Goal: Task Accomplishment & Management: Use online tool/utility

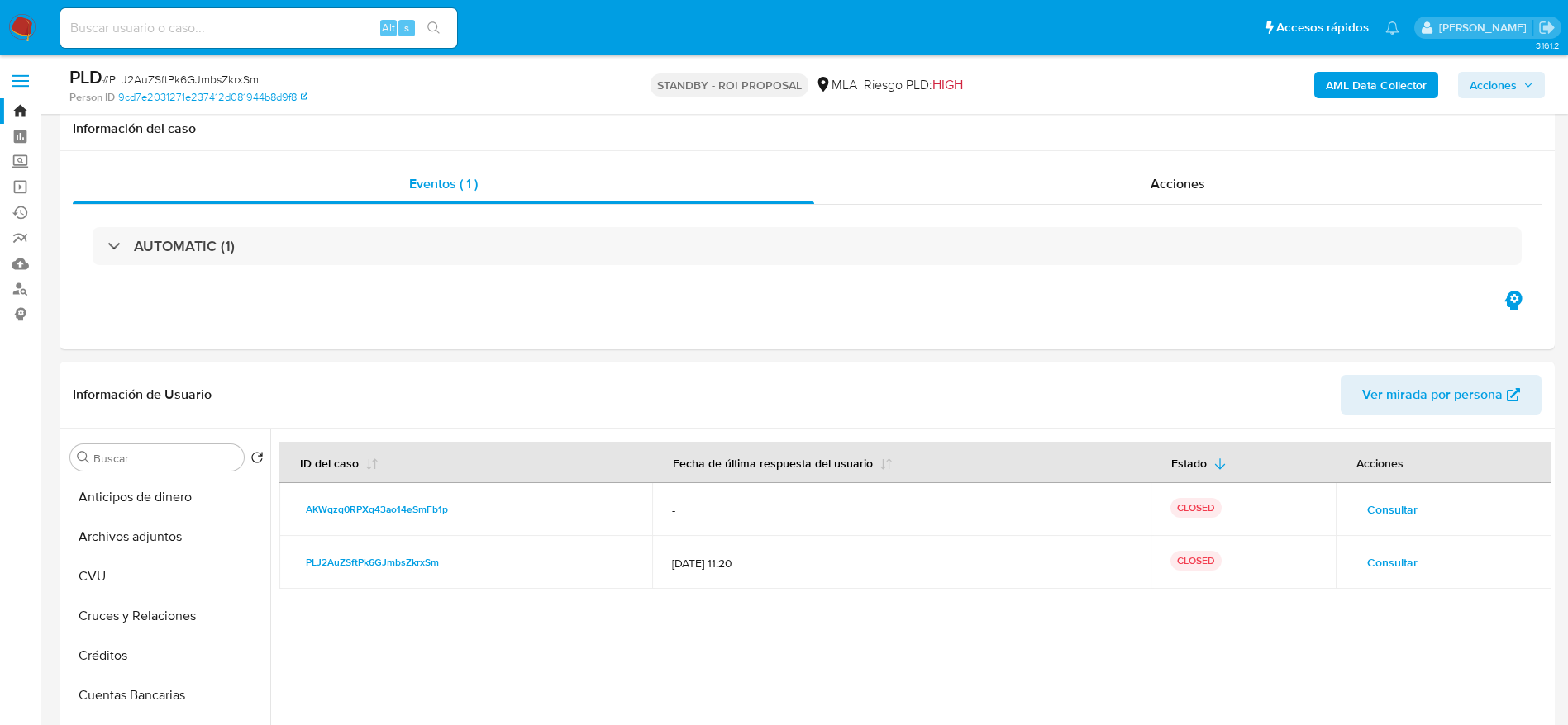
select select "10"
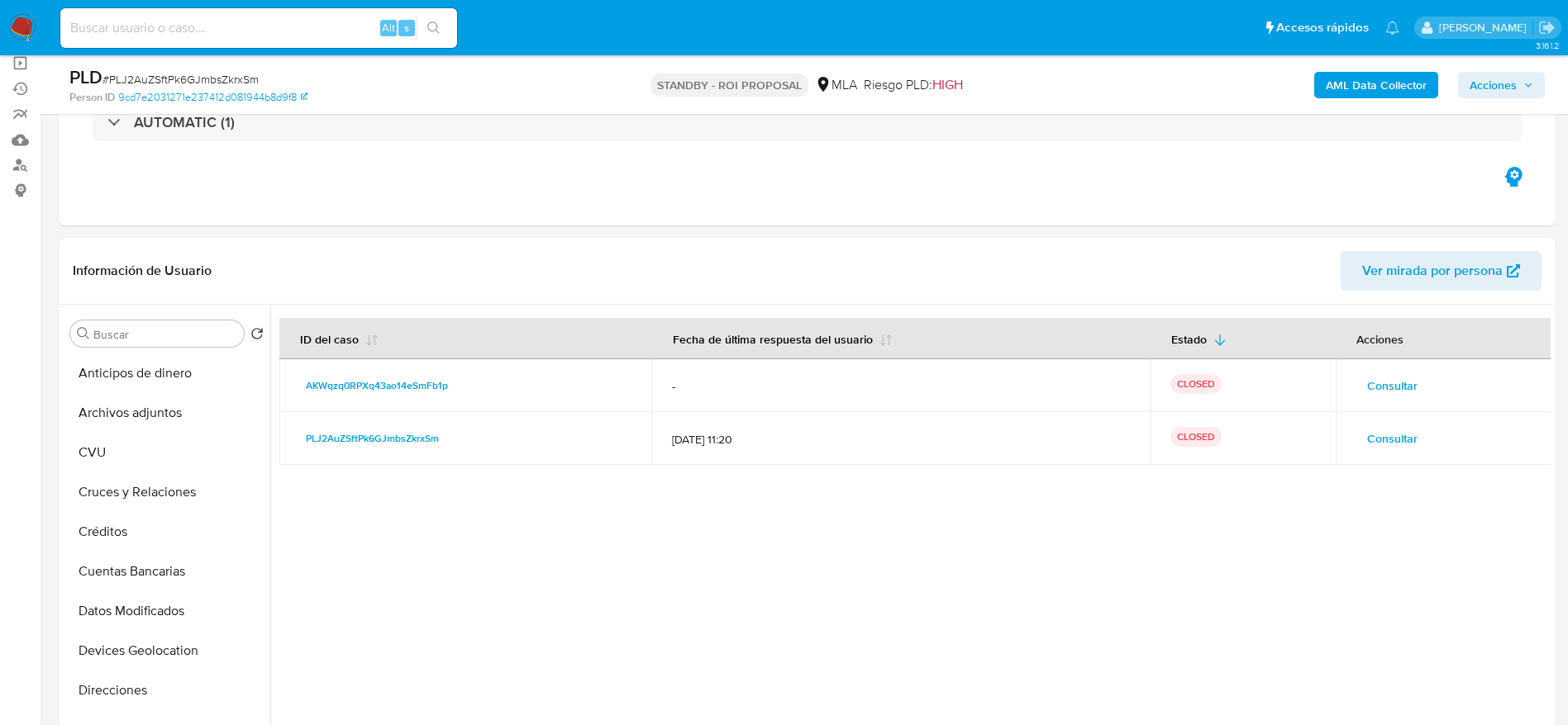
scroll to position [248, 0]
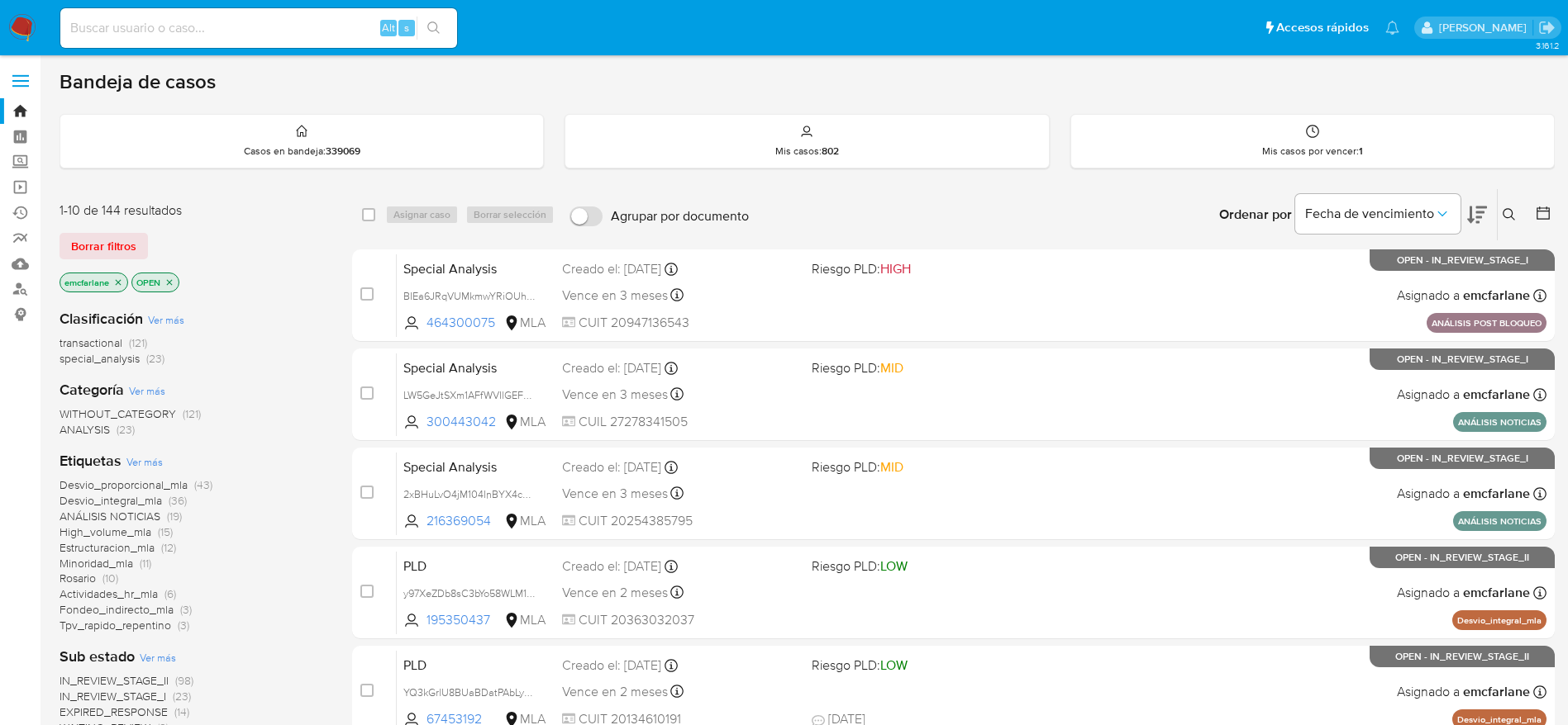
drag, startPoint x: 128, startPoint y: 243, endPoint x: 774, endPoint y: 219, distance: 646.4
click at [126, 243] on span "Borrar filtros" at bounding box center [103, 246] width 65 height 23
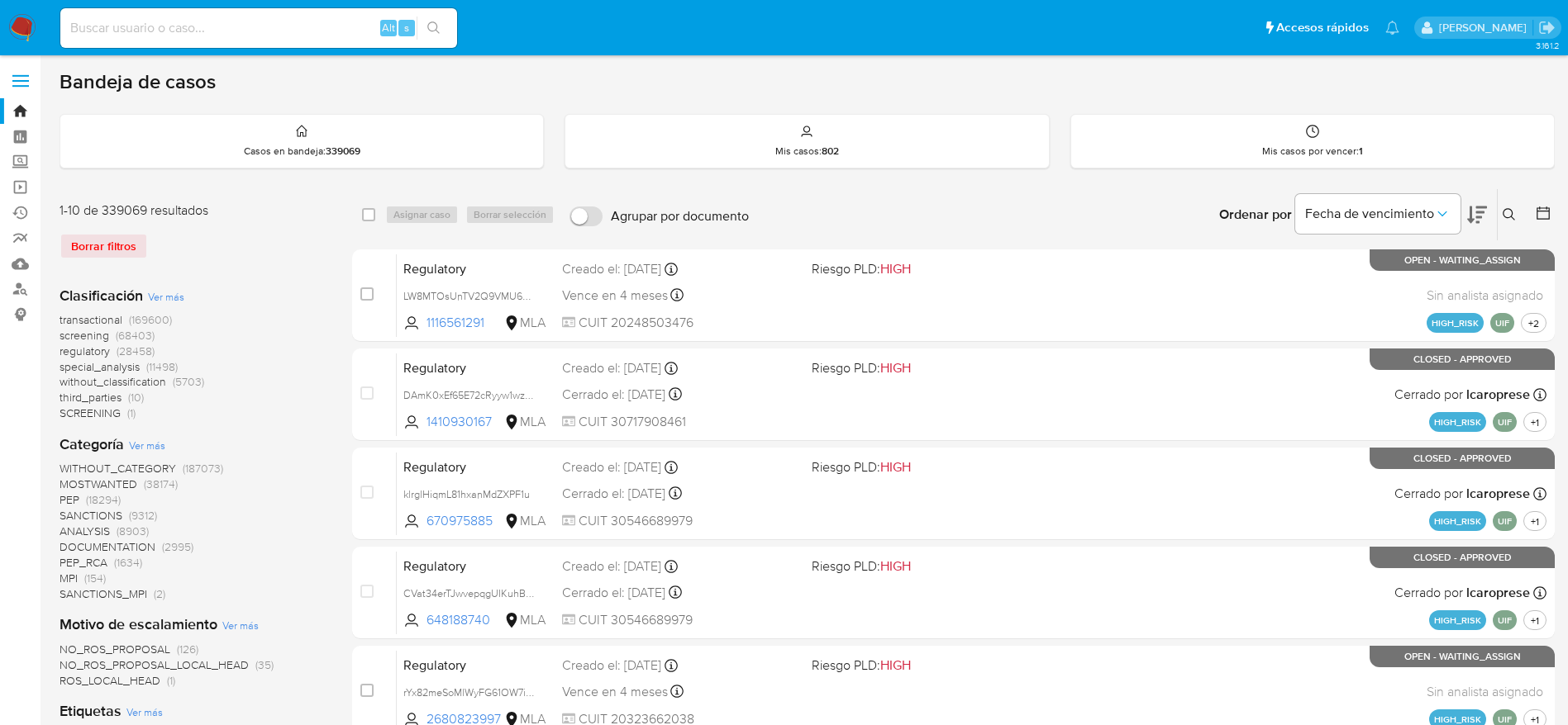
click at [1506, 219] on icon at bounding box center [1509, 215] width 13 height 13
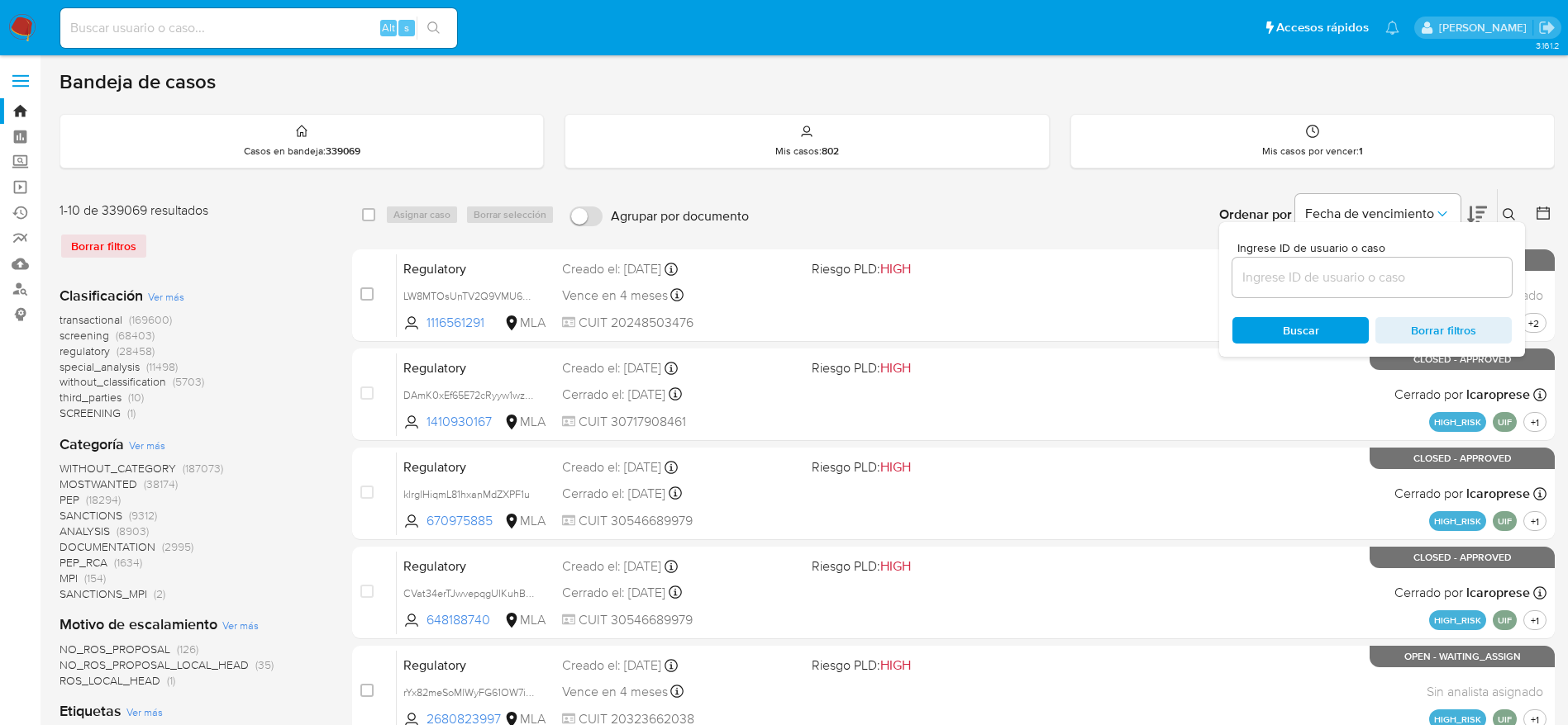
click at [1318, 278] on input at bounding box center [1371, 277] width 279 height 22
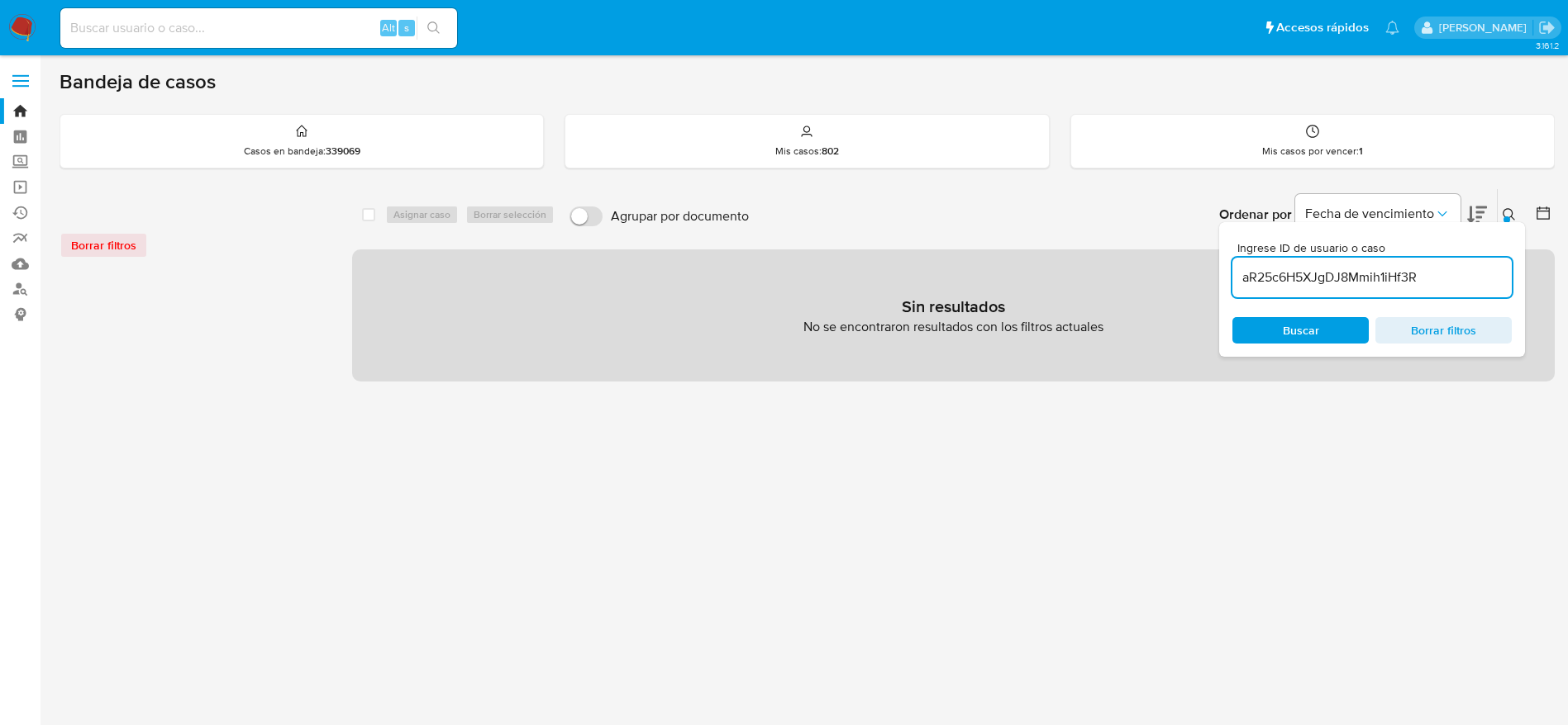
click at [1454, 279] on input "aR25c6H5XJgDJ8Mmih1iHf3R" at bounding box center [1371, 277] width 279 height 22
type input "aR25c6H5XJgDJ8Mmih1iHf3R"
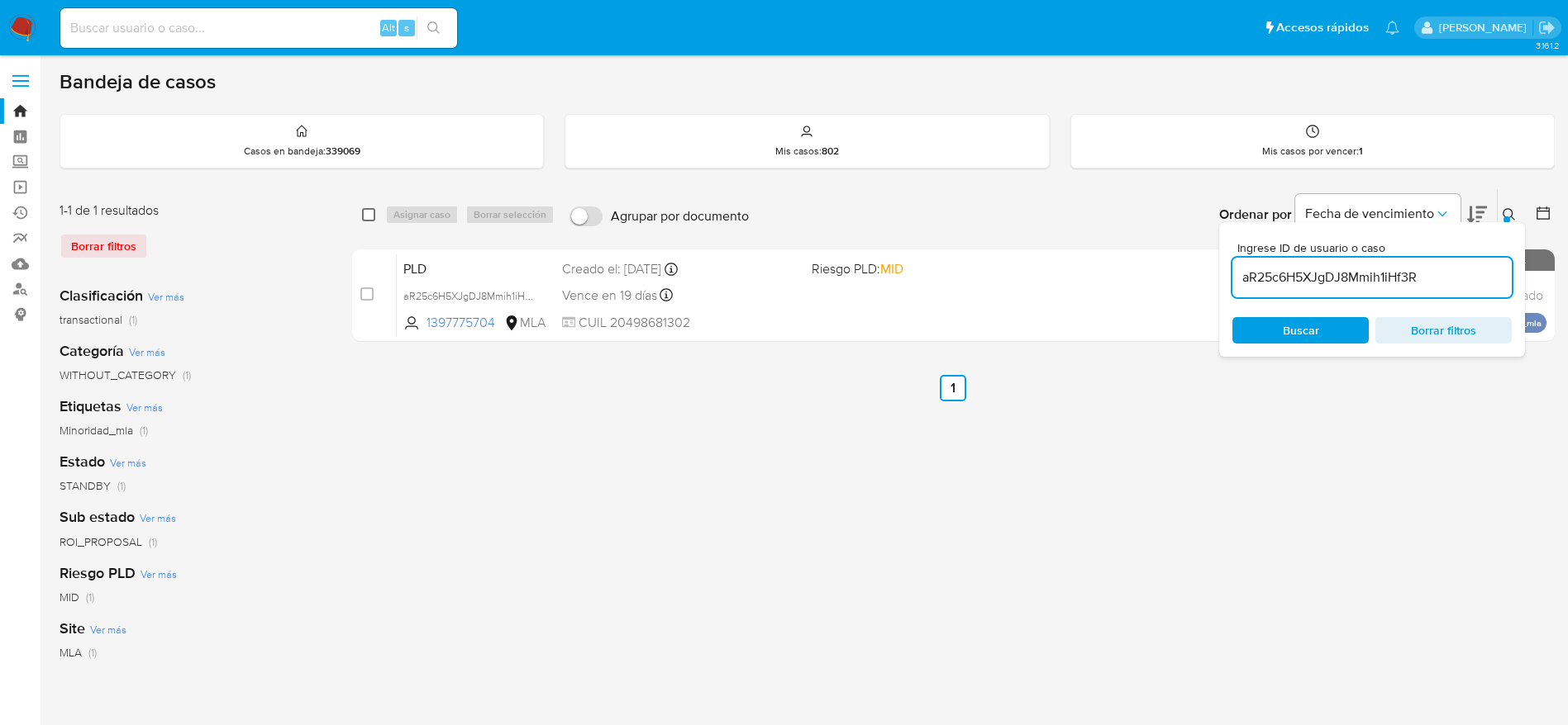
click at [374, 213] on input "checkbox" at bounding box center [369, 215] width 13 height 13
checkbox input "true"
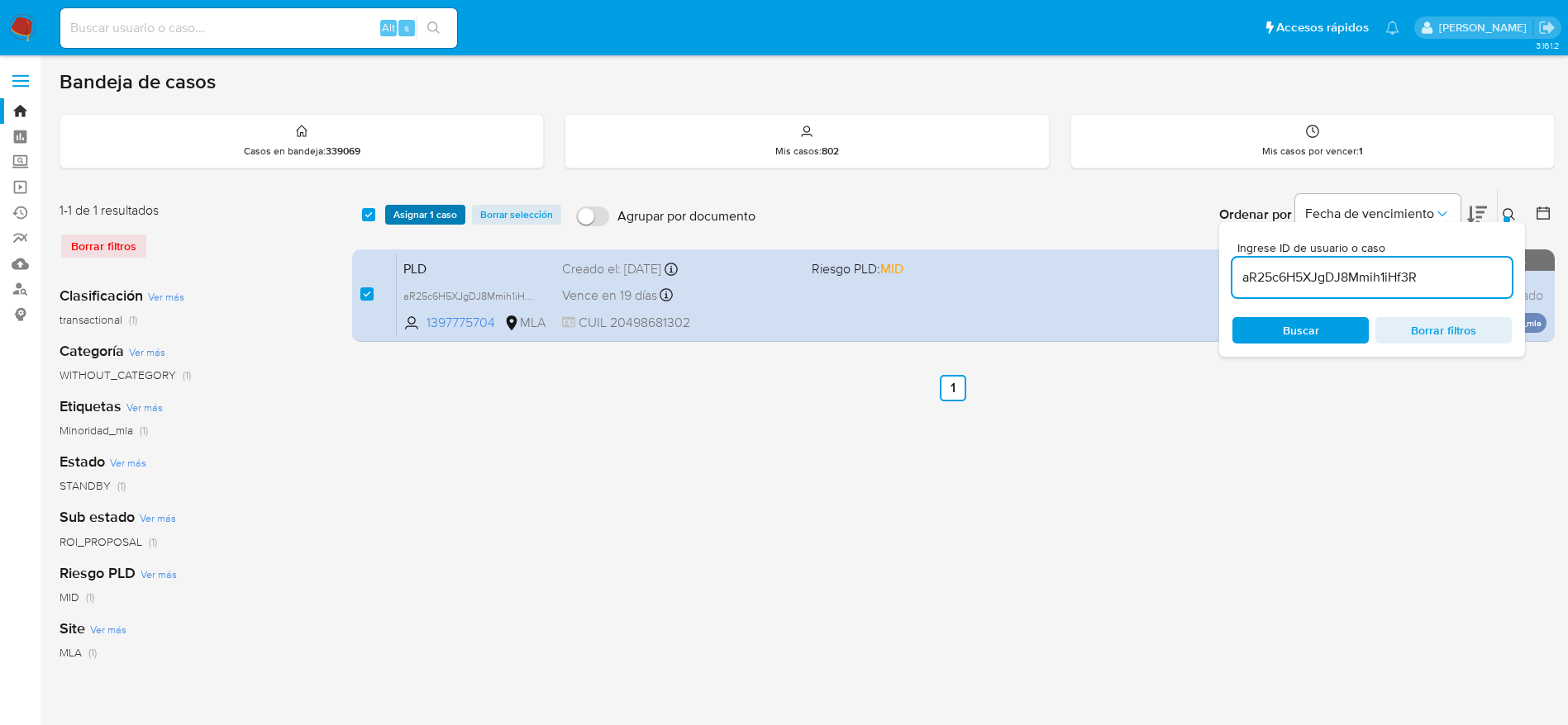
click at [406, 214] on span "Asignar 1 caso" at bounding box center [425, 214] width 63 height 16
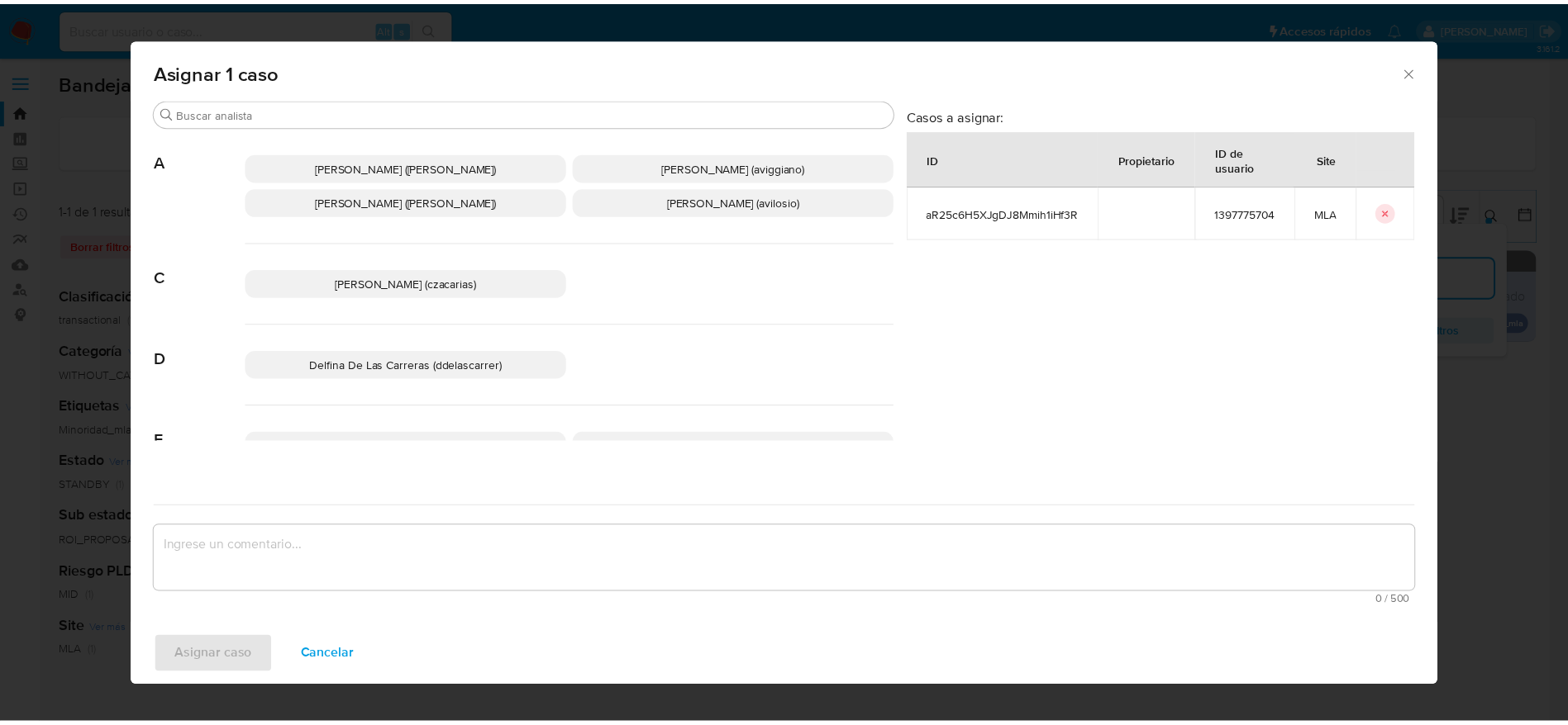
scroll to position [124, 0]
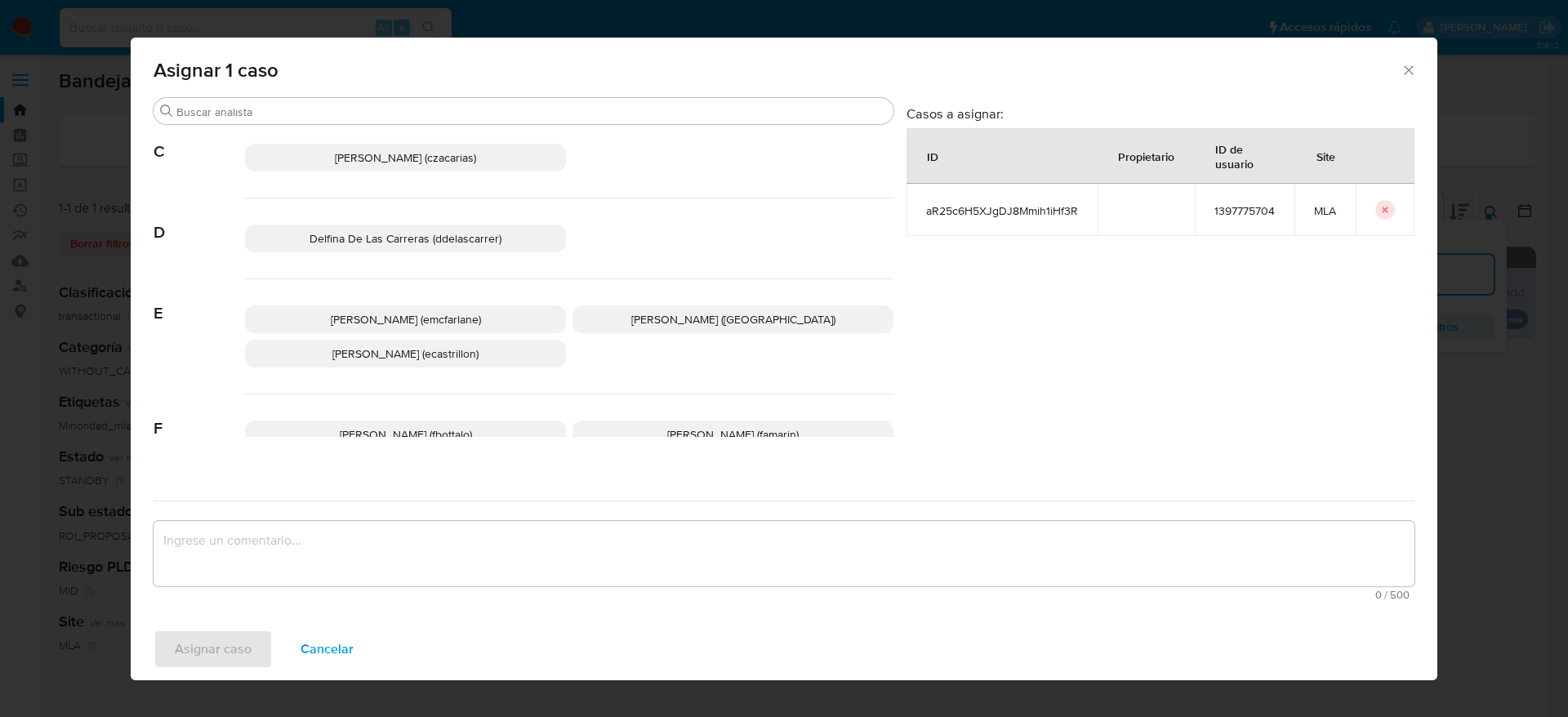
click at [397, 319] on span "Elaine Mc Farlane (emcfarlane)" at bounding box center [406, 319] width 150 height 16
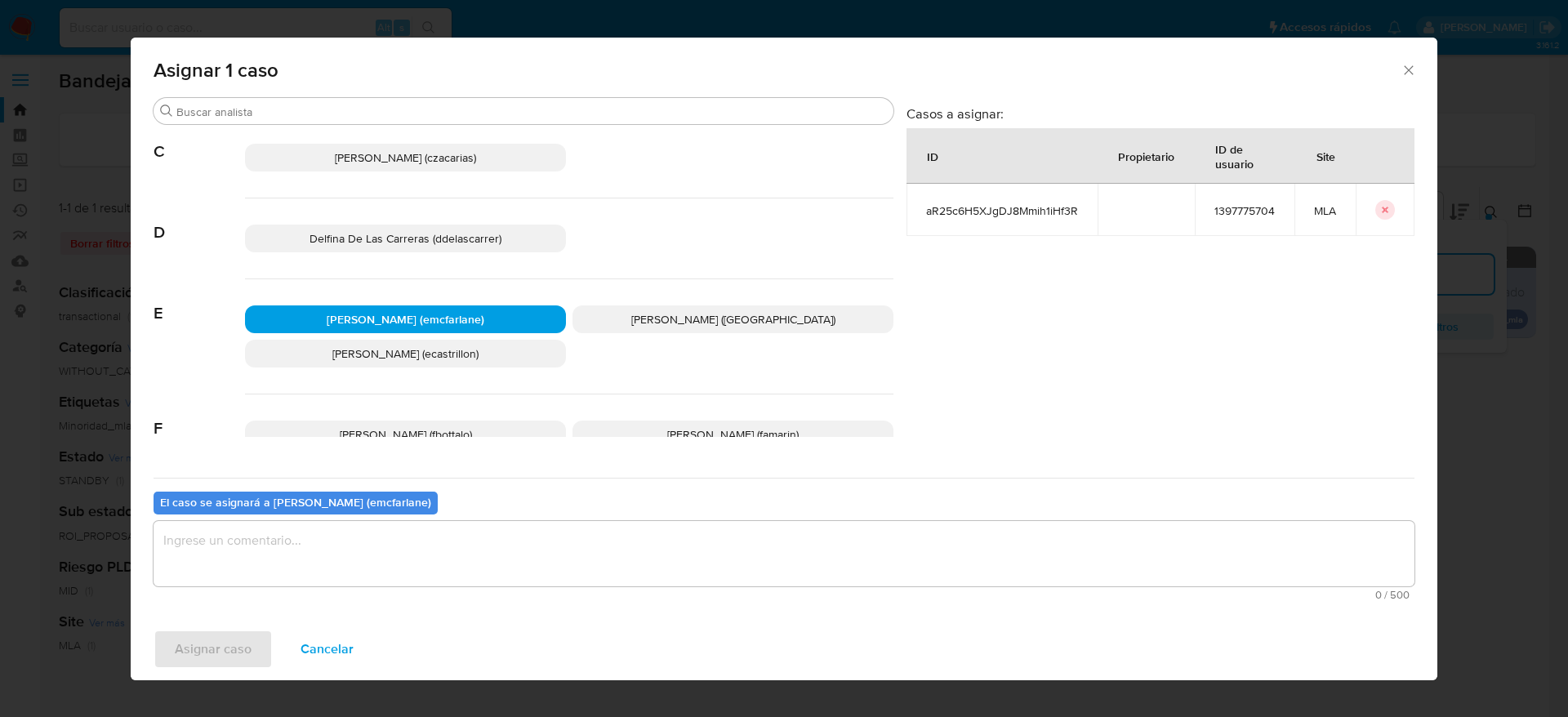
click at [294, 536] on textarea "assign-modal" at bounding box center [783, 554] width 1261 height 65
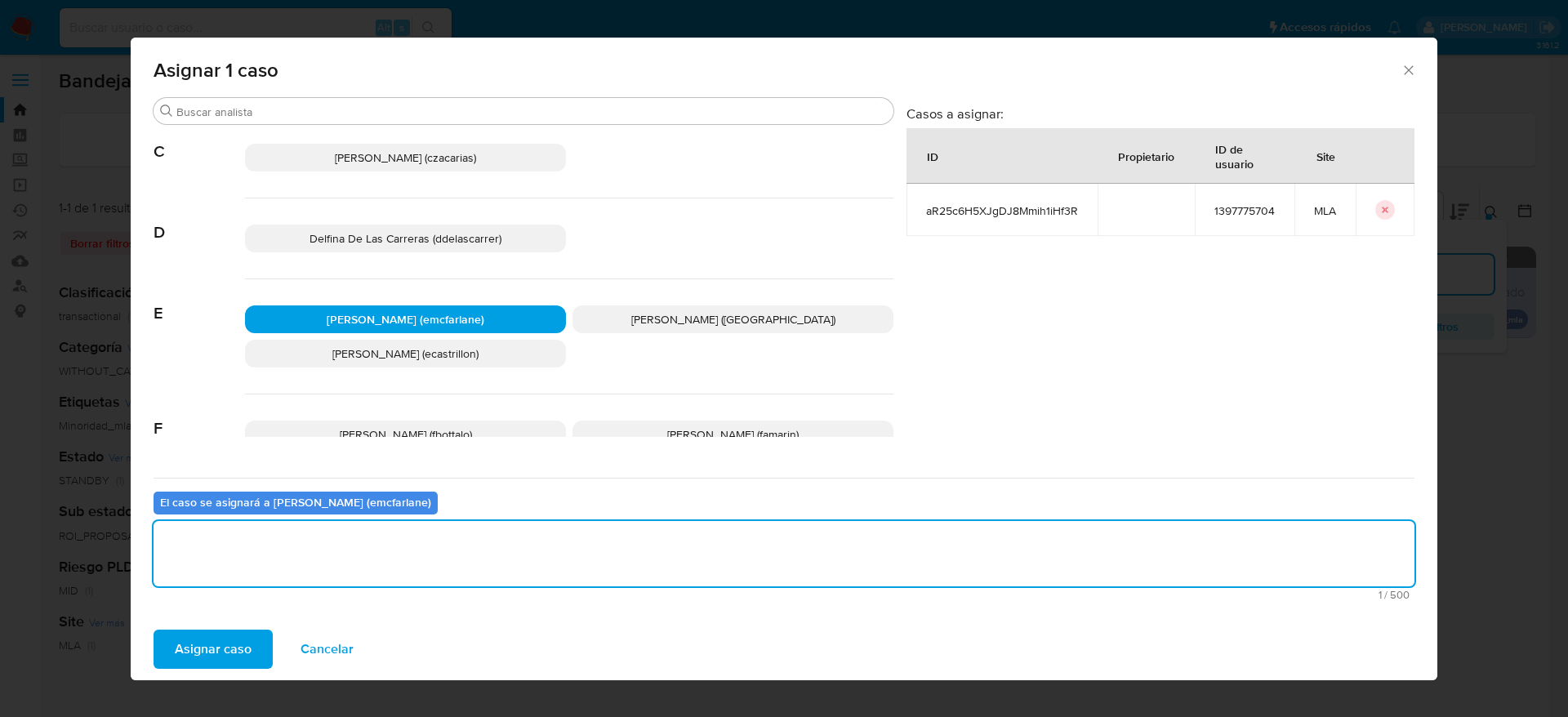
click at [231, 649] on span "Asignar caso" at bounding box center [213, 650] width 77 height 36
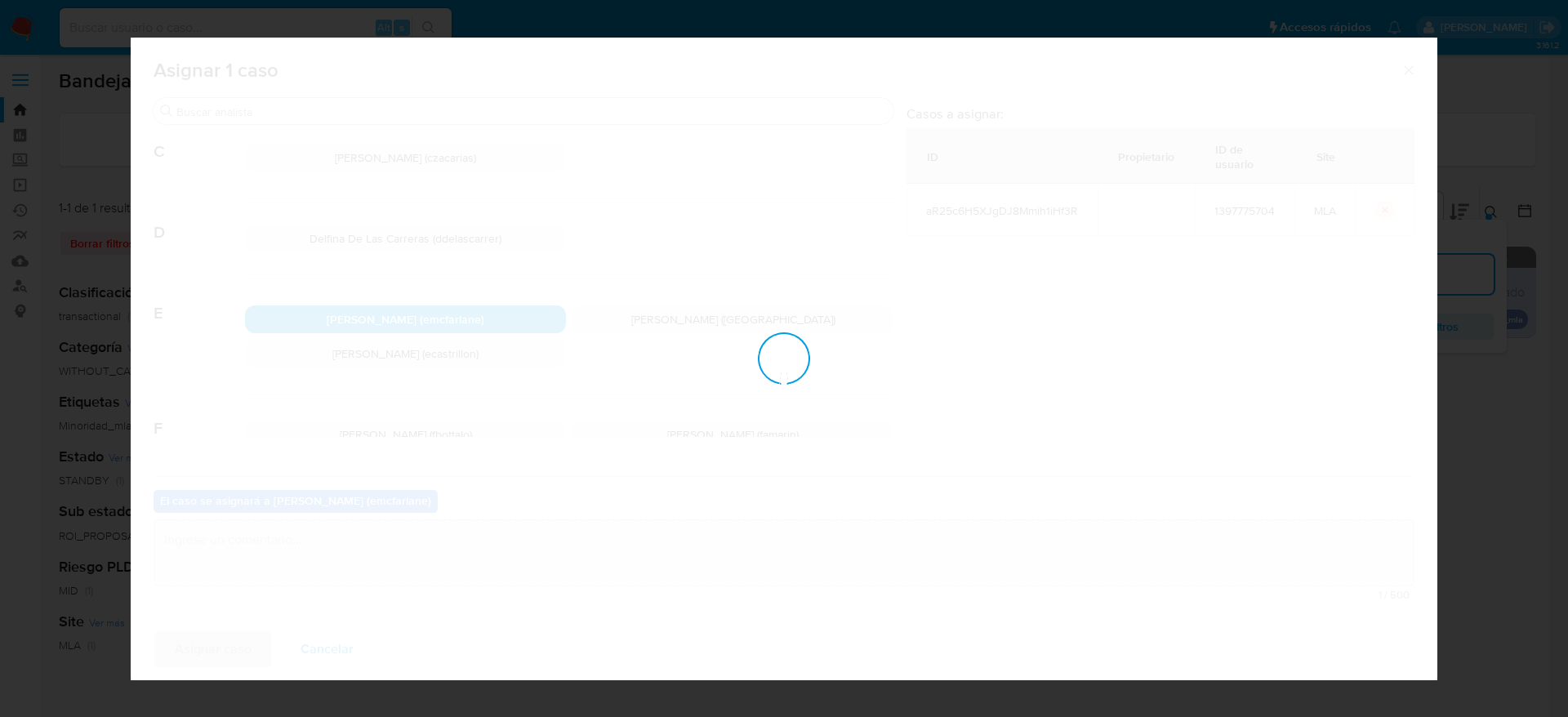
checkbox input "false"
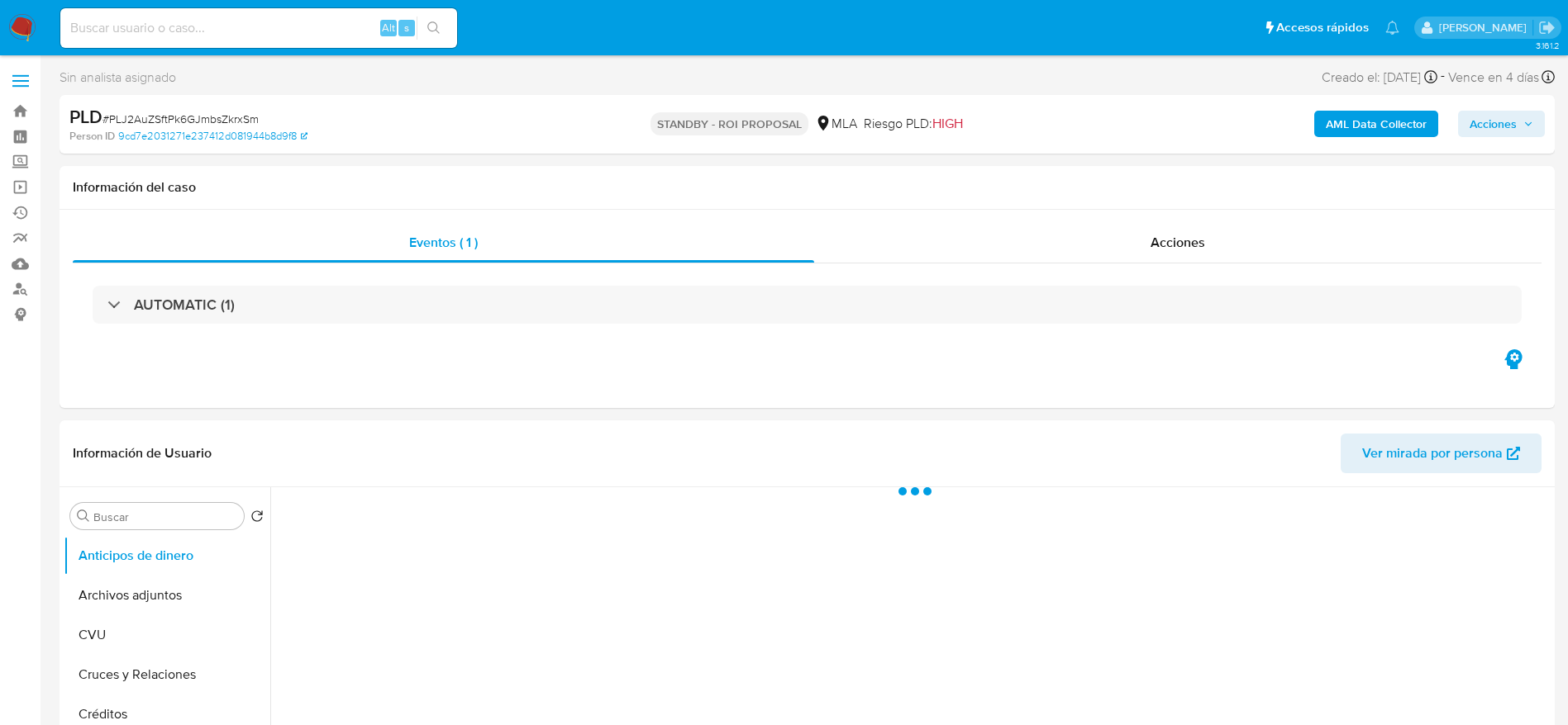
select select "10"
drag, startPoint x: 1459, startPoint y: 104, endPoint x: 1479, endPoint y: 124, distance: 28.3
click at [1463, 108] on div "AML Data Collector Acciones" at bounding box center [1301, 124] width 488 height 39
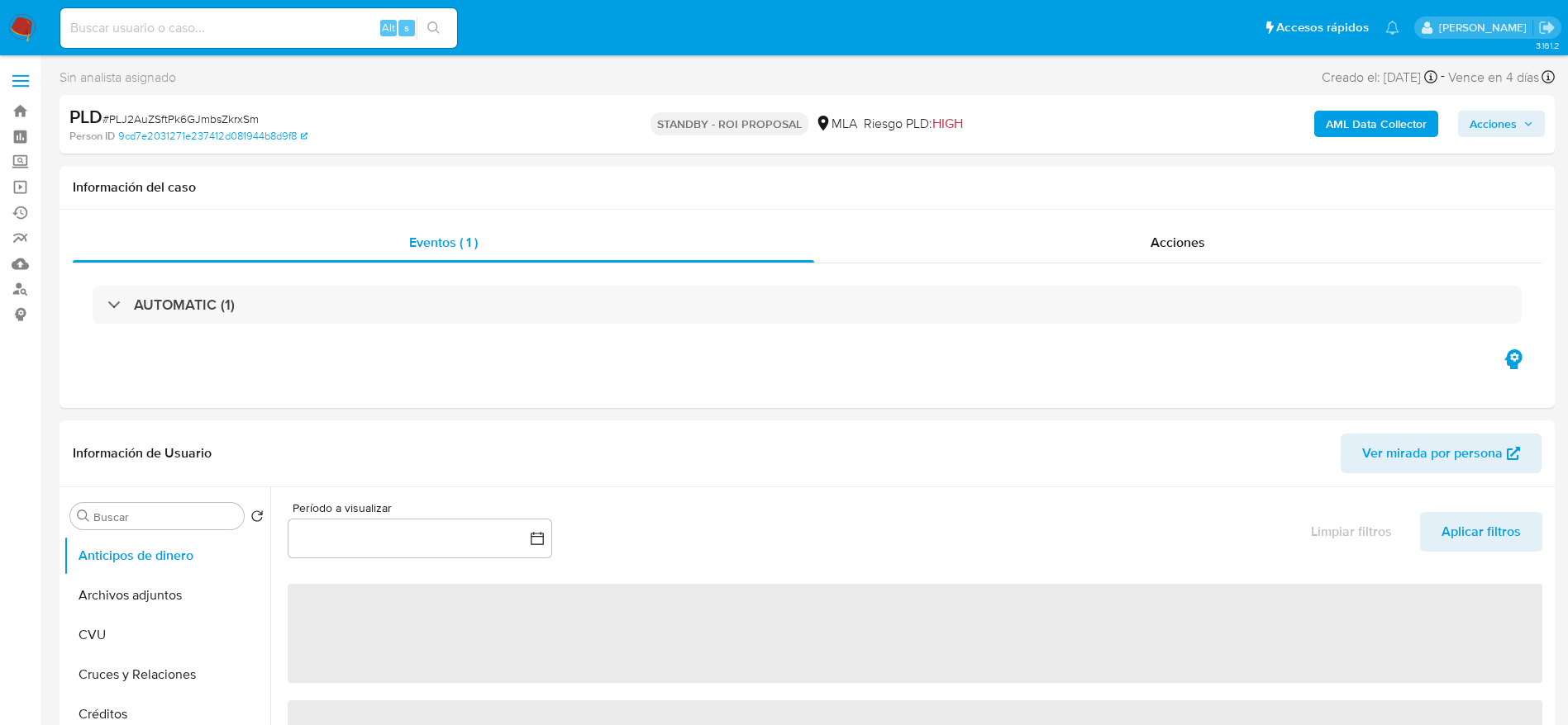
drag, startPoint x: 1485, startPoint y: 126, endPoint x: 1461, endPoint y: 134, distance: 25.3
click at [1479, 126] on span "Acciones" at bounding box center [1493, 124] width 47 height 26
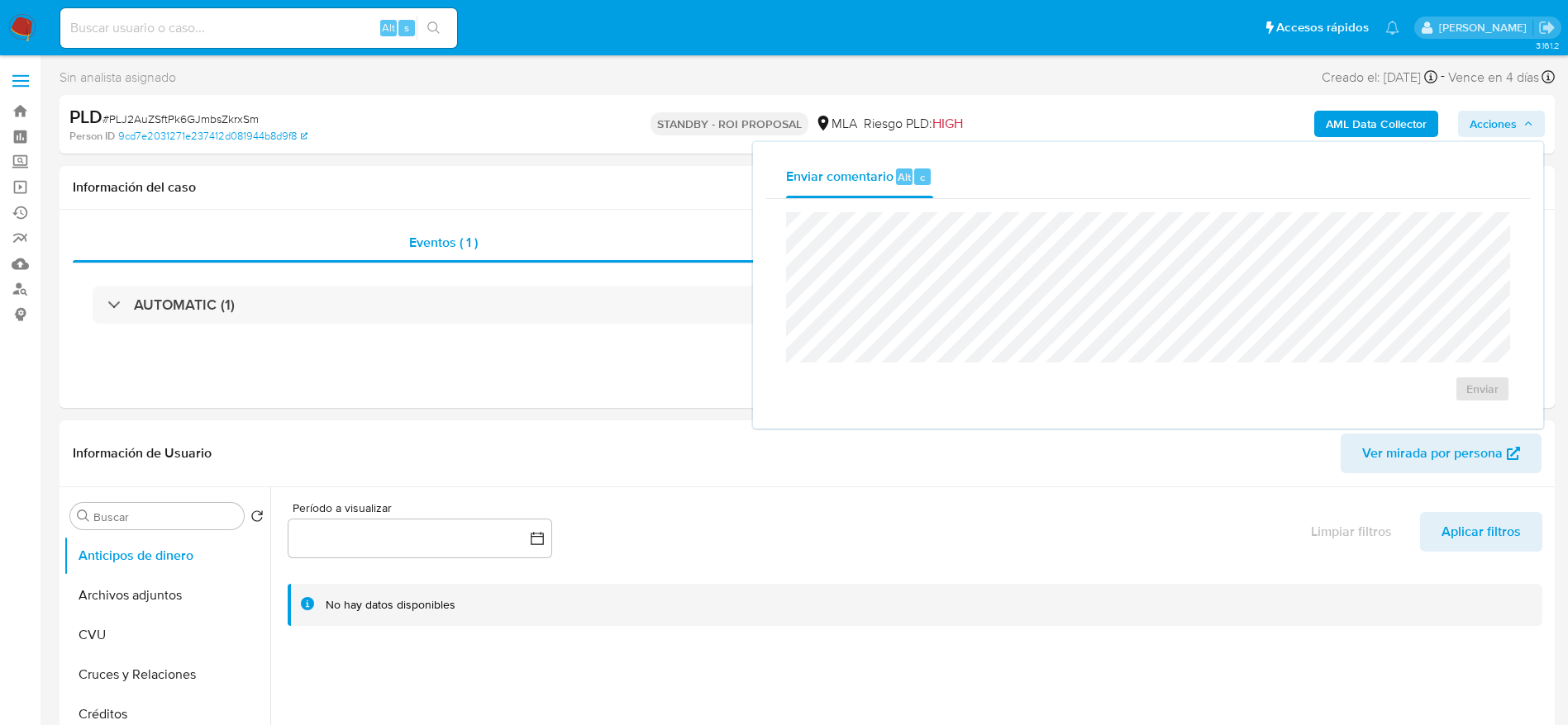
drag, startPoint x: 1492, startPoint y: 121, endPoint x: 1459, endPoint y: 143, distance: 39.7
click at [1492, 121] on span "Acciones" at bounding box center [1493, 124] width 47 height 26
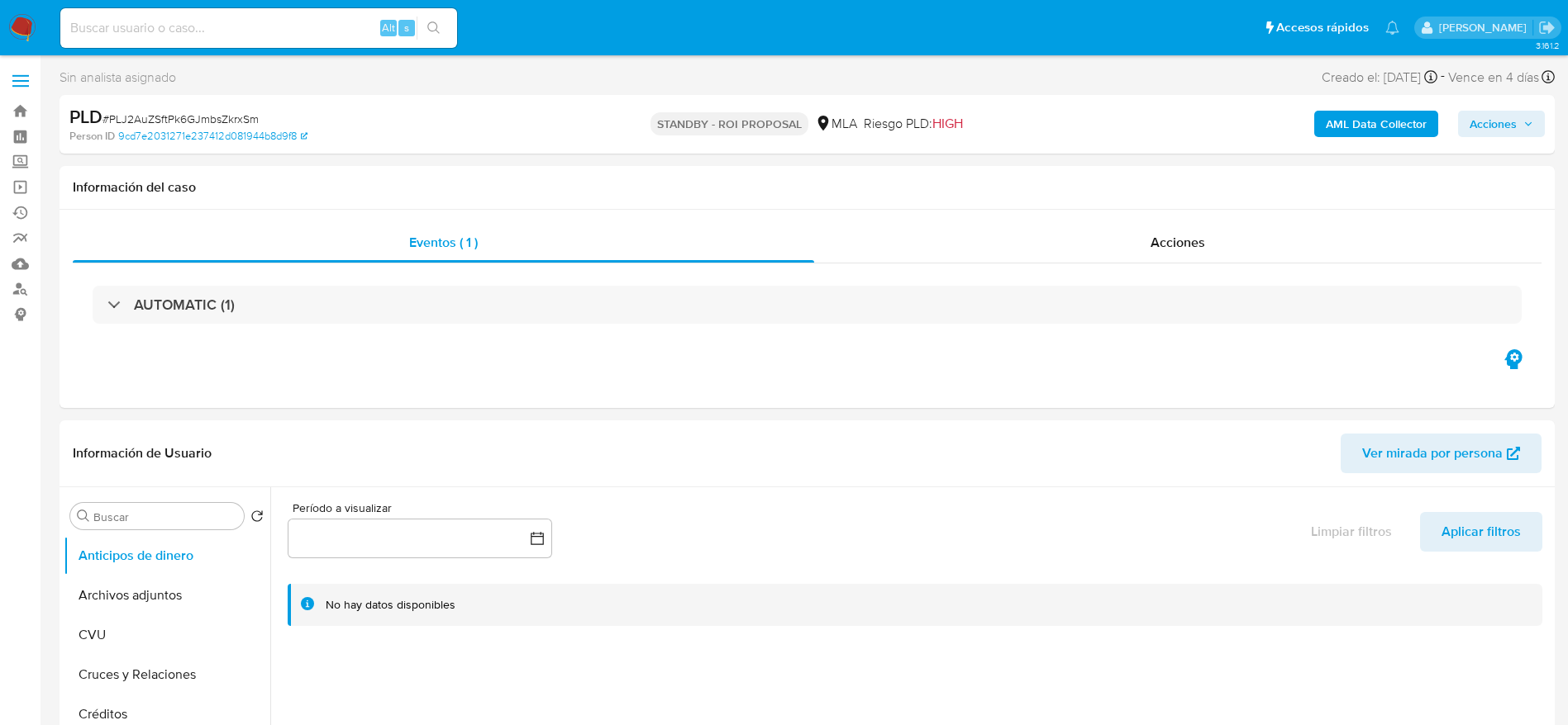
click at [1489, 125] on span "Acciones" at bounding box center [1493, 124] width 47 height 26
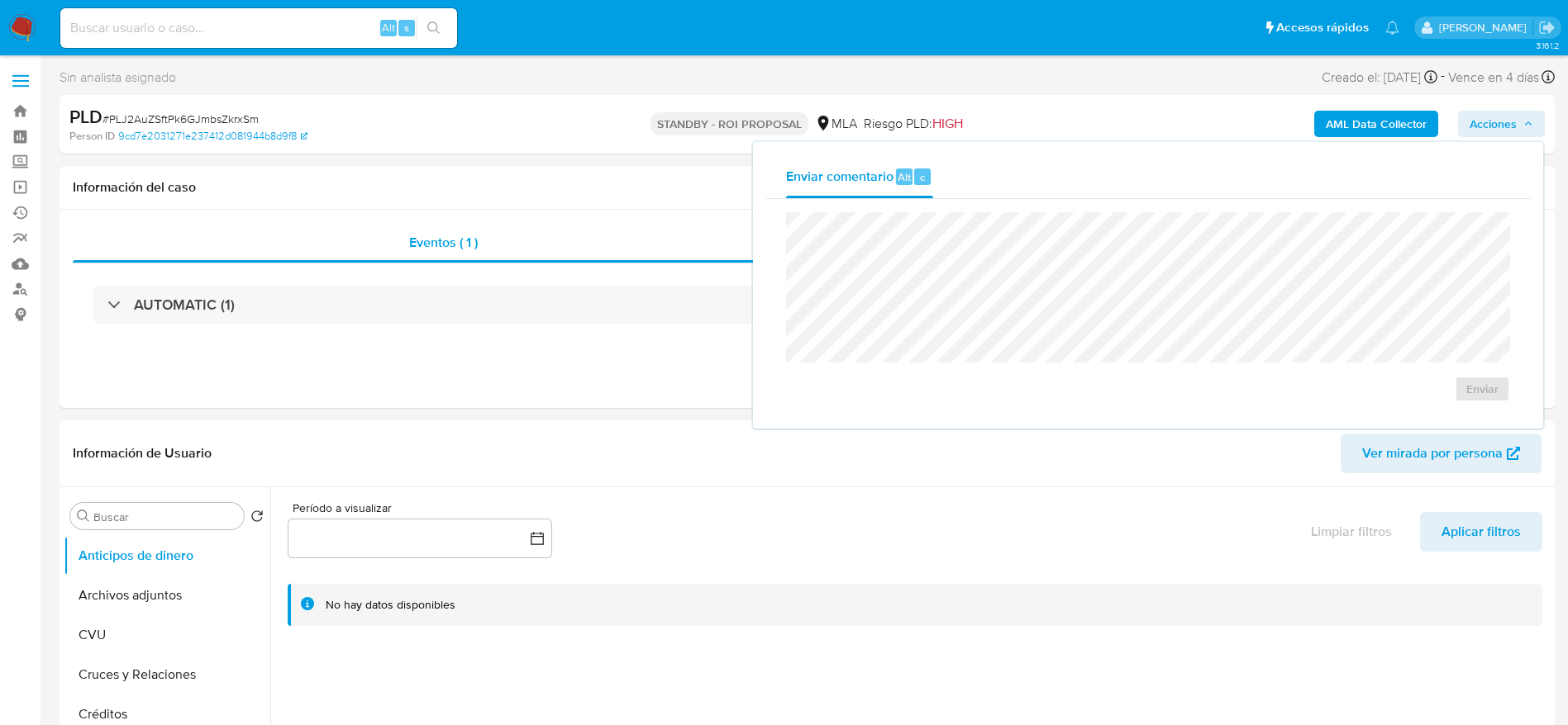
click at [154, 114] on span "# PLJ2AuZSftPk6GJmbsZkrxSm" at bounding box center [180, 118] width 156 height 16
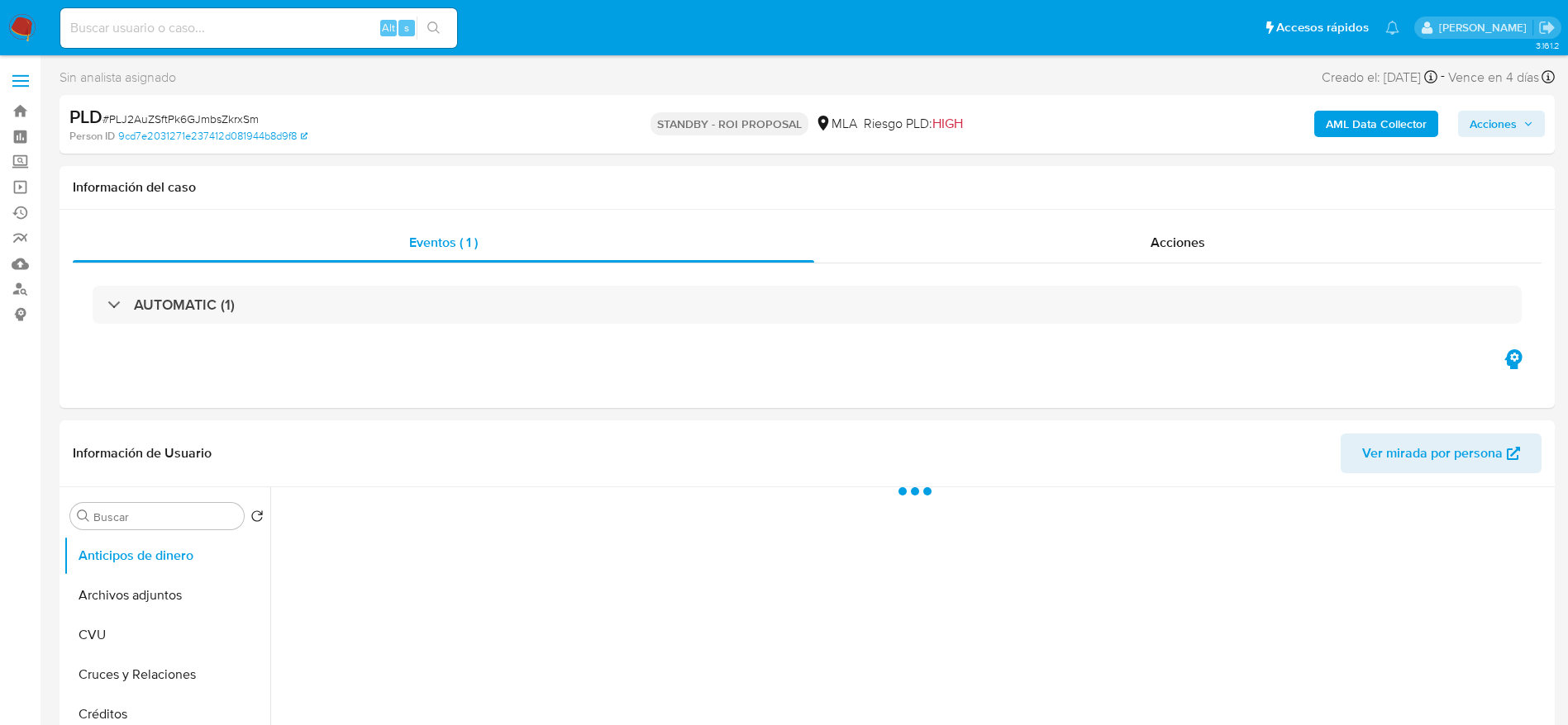
click at [225, 119] on span "# PLJ2AuZSftPk6GJmbsZkrxSm" at bounding box center [180, 118] width 156 height 16
select select "10"
copy span "PLJ2AuZSftPk6GJmbsZkrxSm"
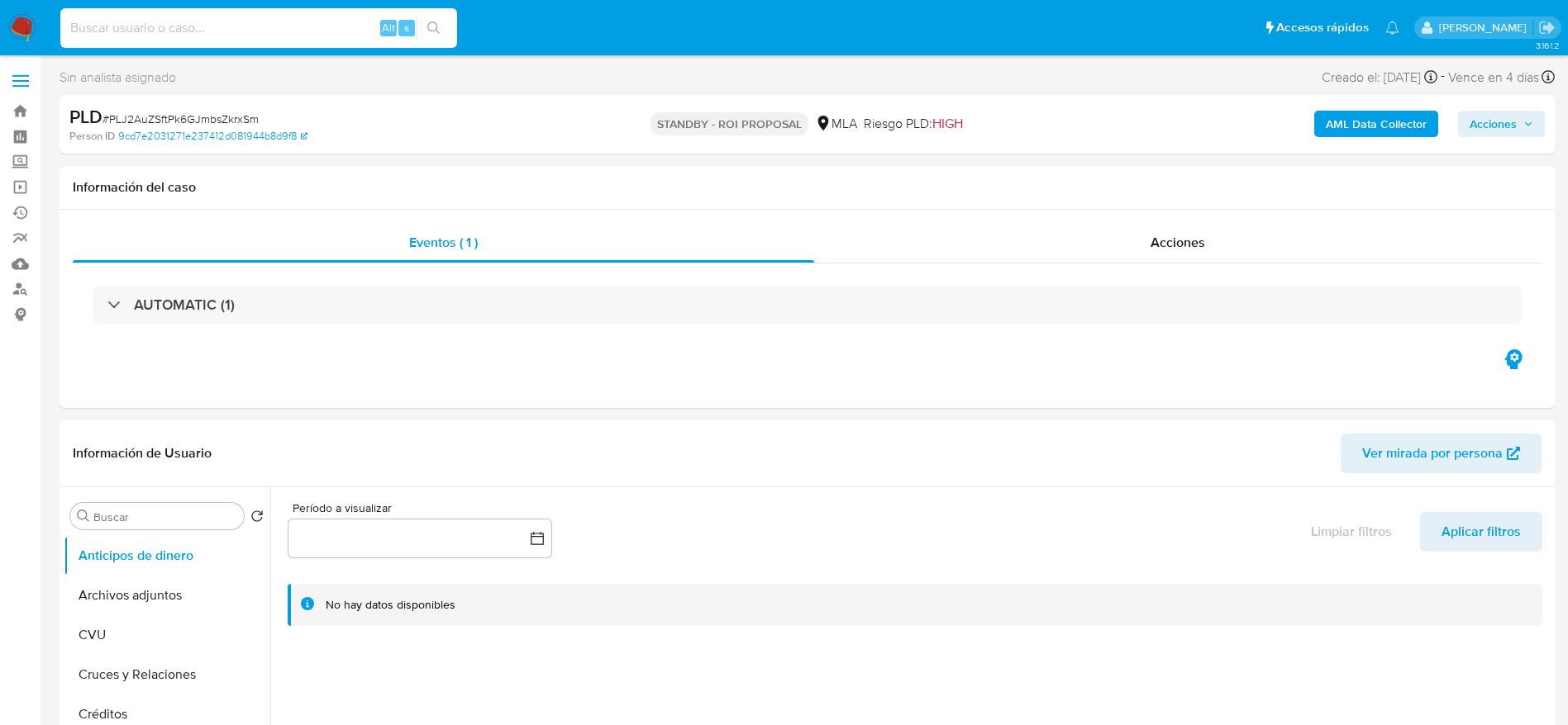
click at [313, 29] on input at bounding box center [258, 27] width 396 height 22
paste input "aR25c6H5XJgDJ8Mmih1iHf3R"
type input "aR25c6H5XJgDJ8Mmih1iHf3R"
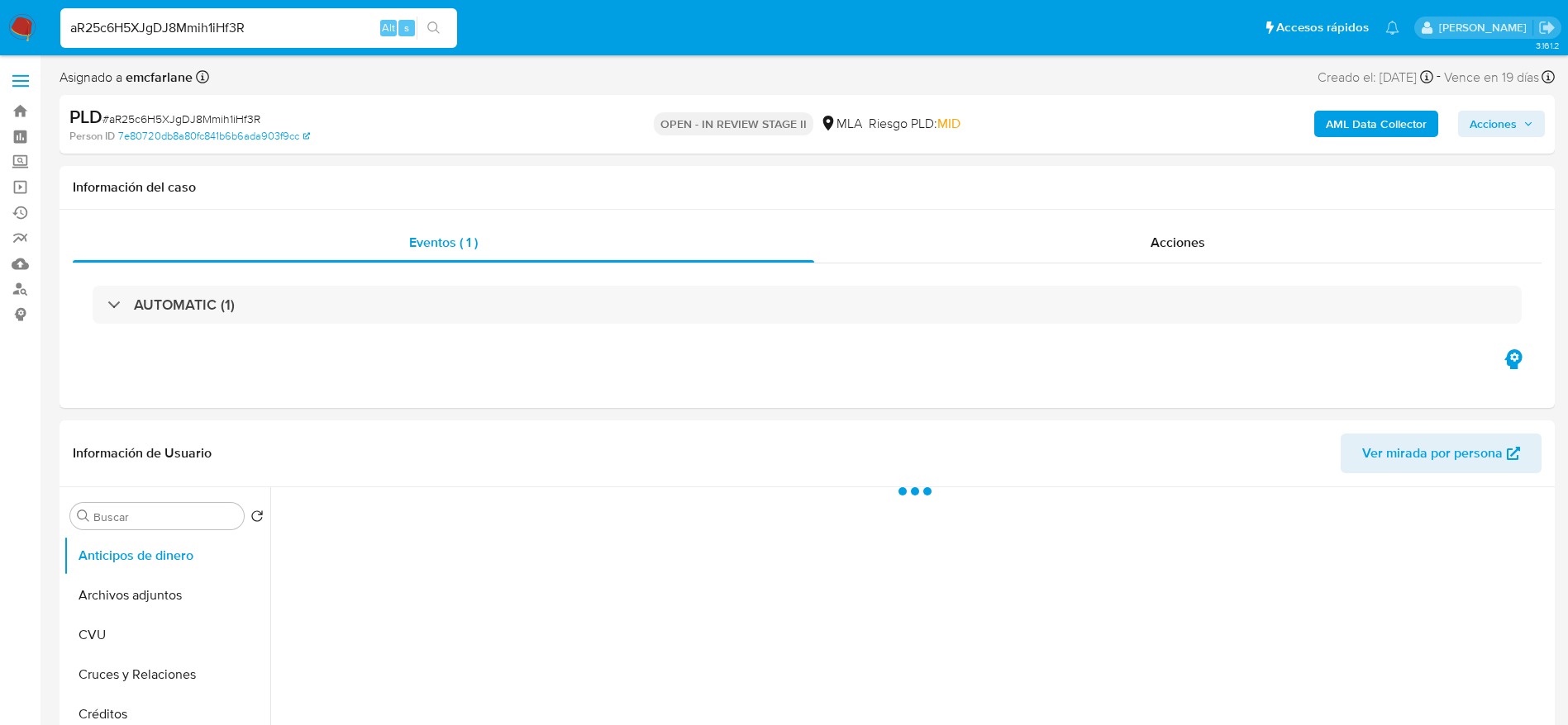
click at [317, 23] on input "aR25c6H5XJgDJ8Mmih1iHf3R" at bounding box center [258, 27] width 396 height 22
select select "10"
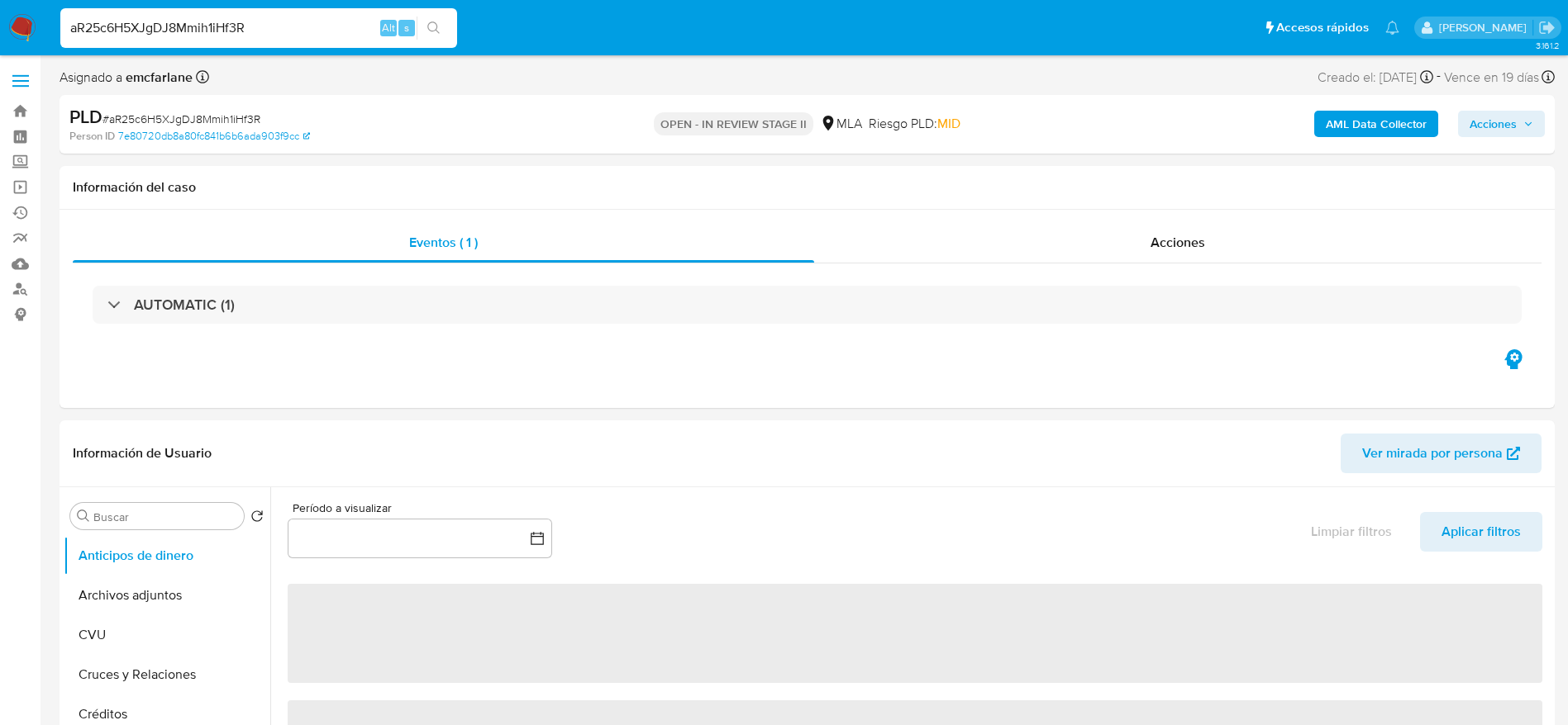
click at [1504, 128] on span "Acciones" at bounding box center [1493, 124] width 47 height 26
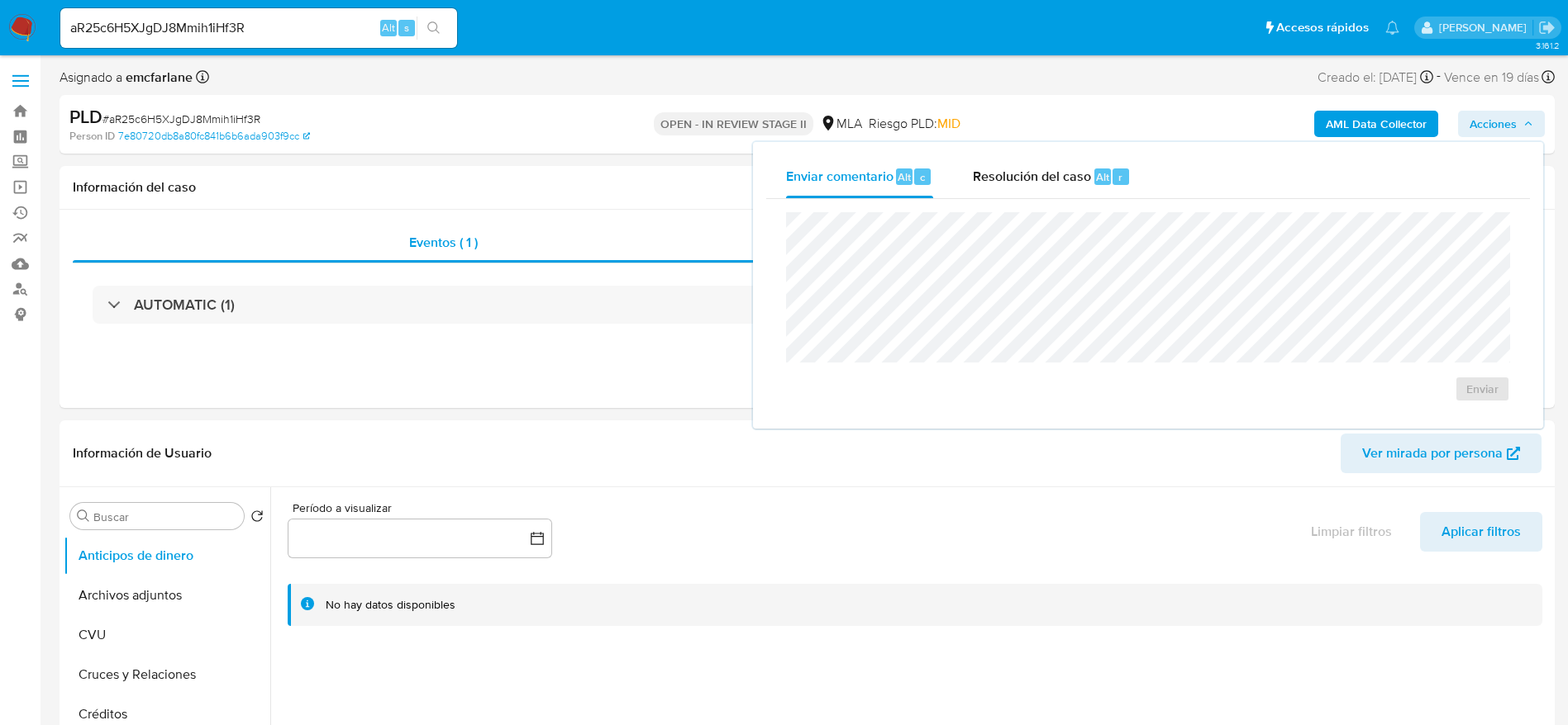
drag, startPoint x: 1120, startPoint y: 174, endPoint x: 1127, endPoint y: 201, distance: 27.9
click at [1120, 177] on span "r" at bounding box center [1120, 177] width 4 height 16
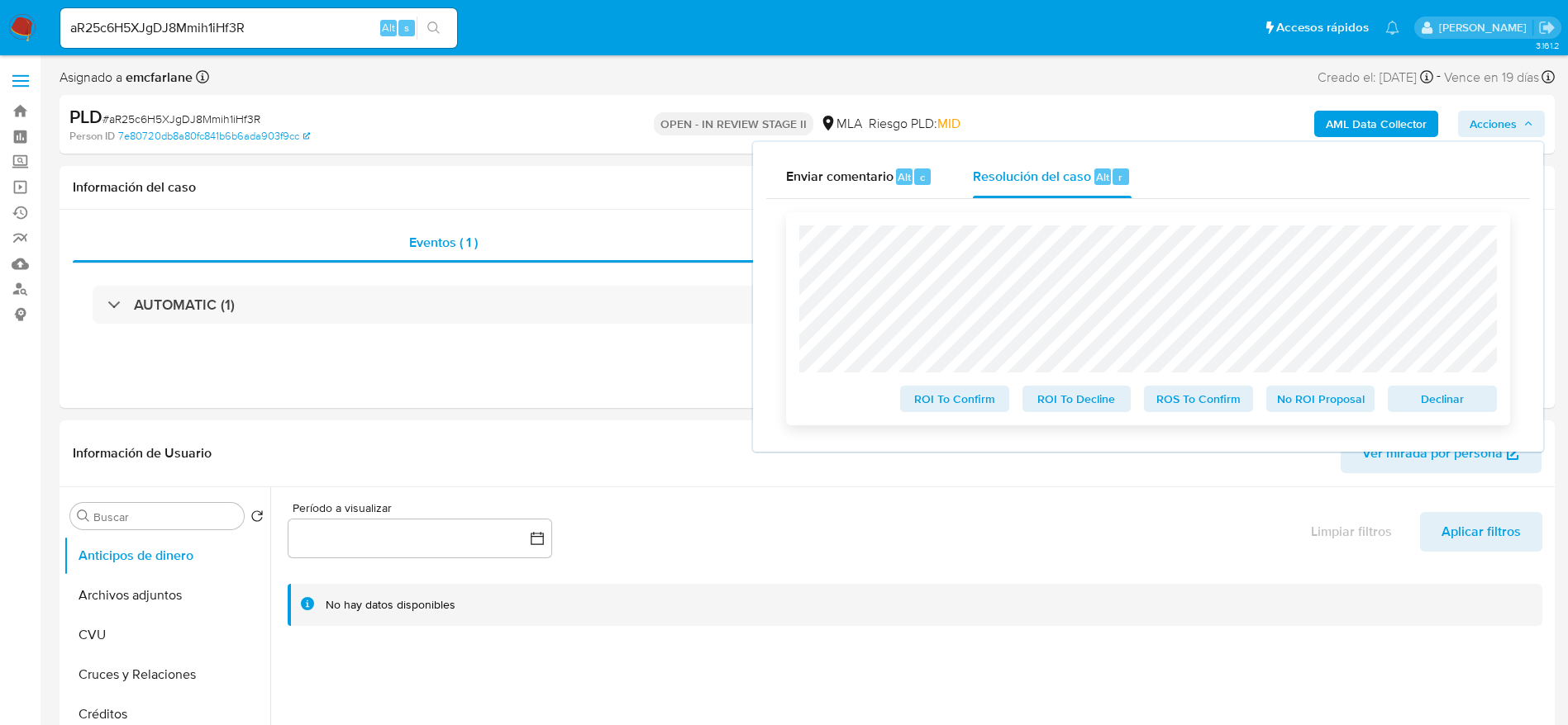
click at [1415, 401] on span "Declinar" at bounding box center [1442, 399] width 86 height 23
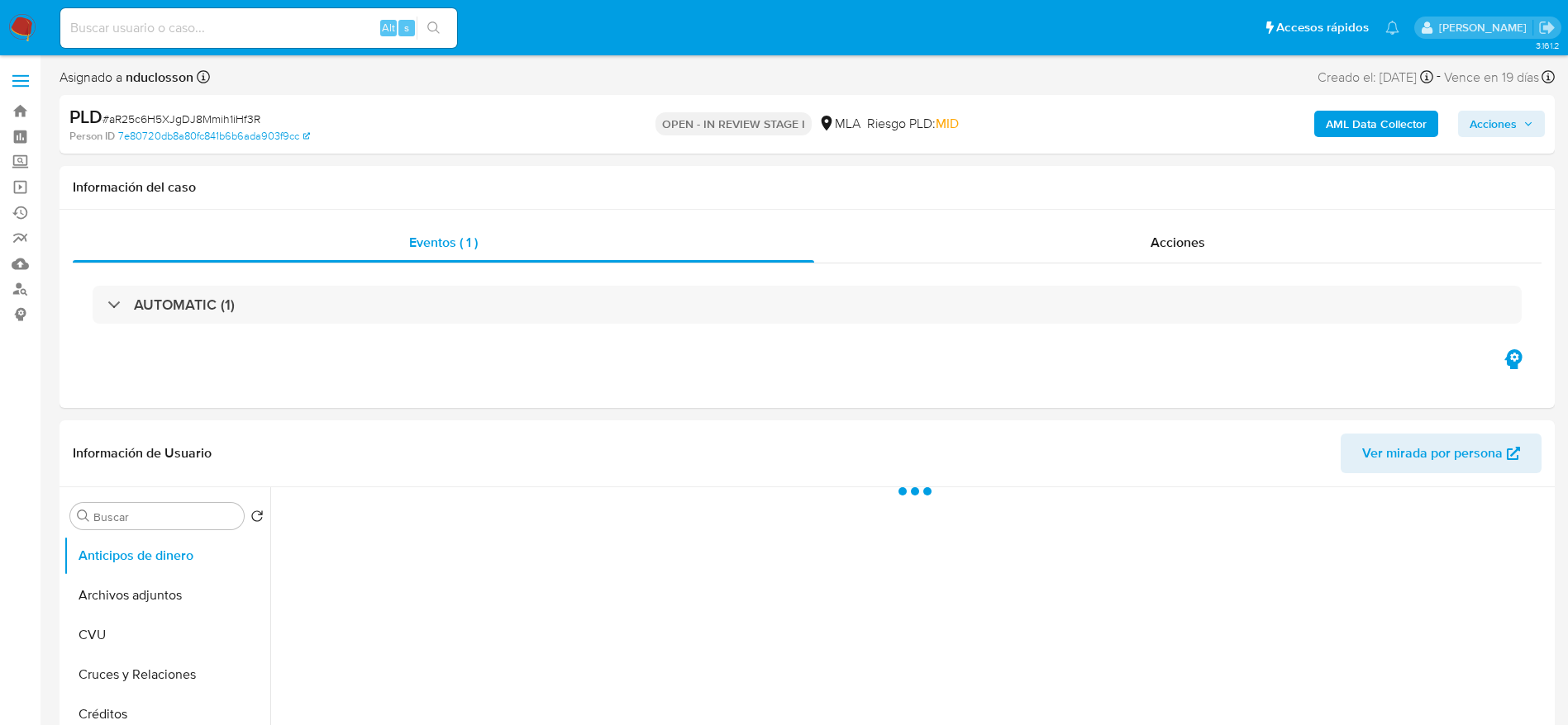
select select "10"
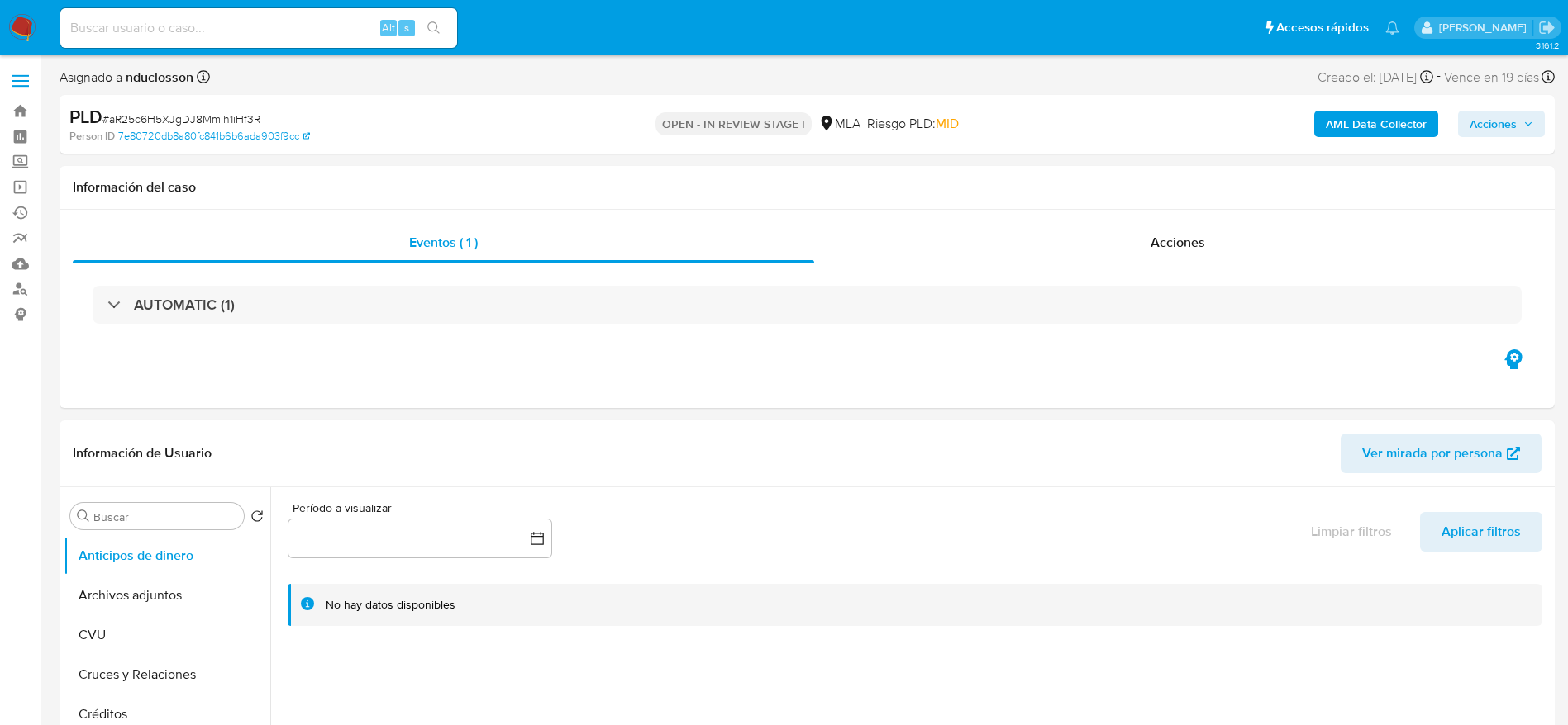
click at [233, 40] on div "Alt s" at bounding box center [258, 28] width 396 height 40
click at [223, 28] on input at bounding box center [258, 27] width 396 height 22
paste input "Nqv9DscDKUbtZbRWZLgx1vom"
type input "Nqv9DscDKUbtZbRWZLgx1vom"
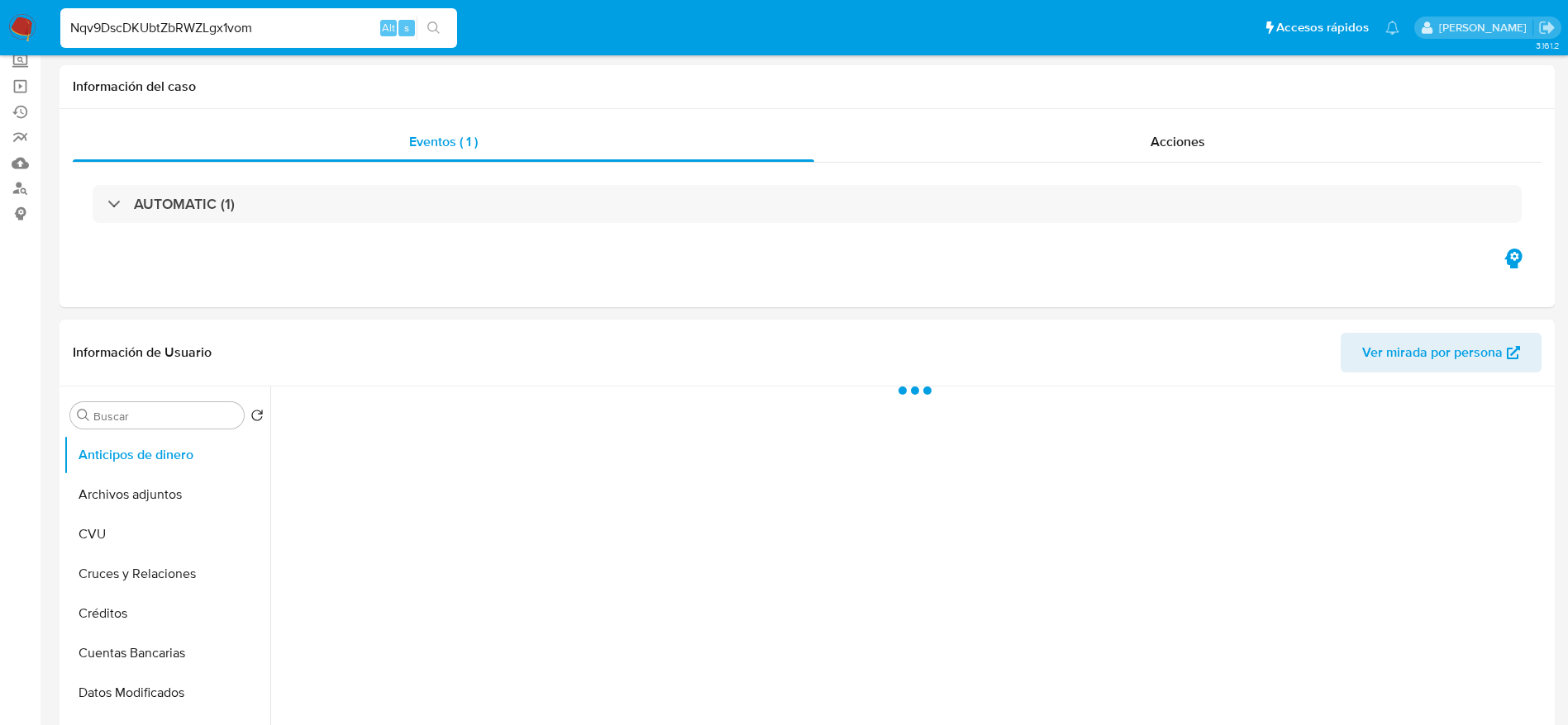
select select "10"
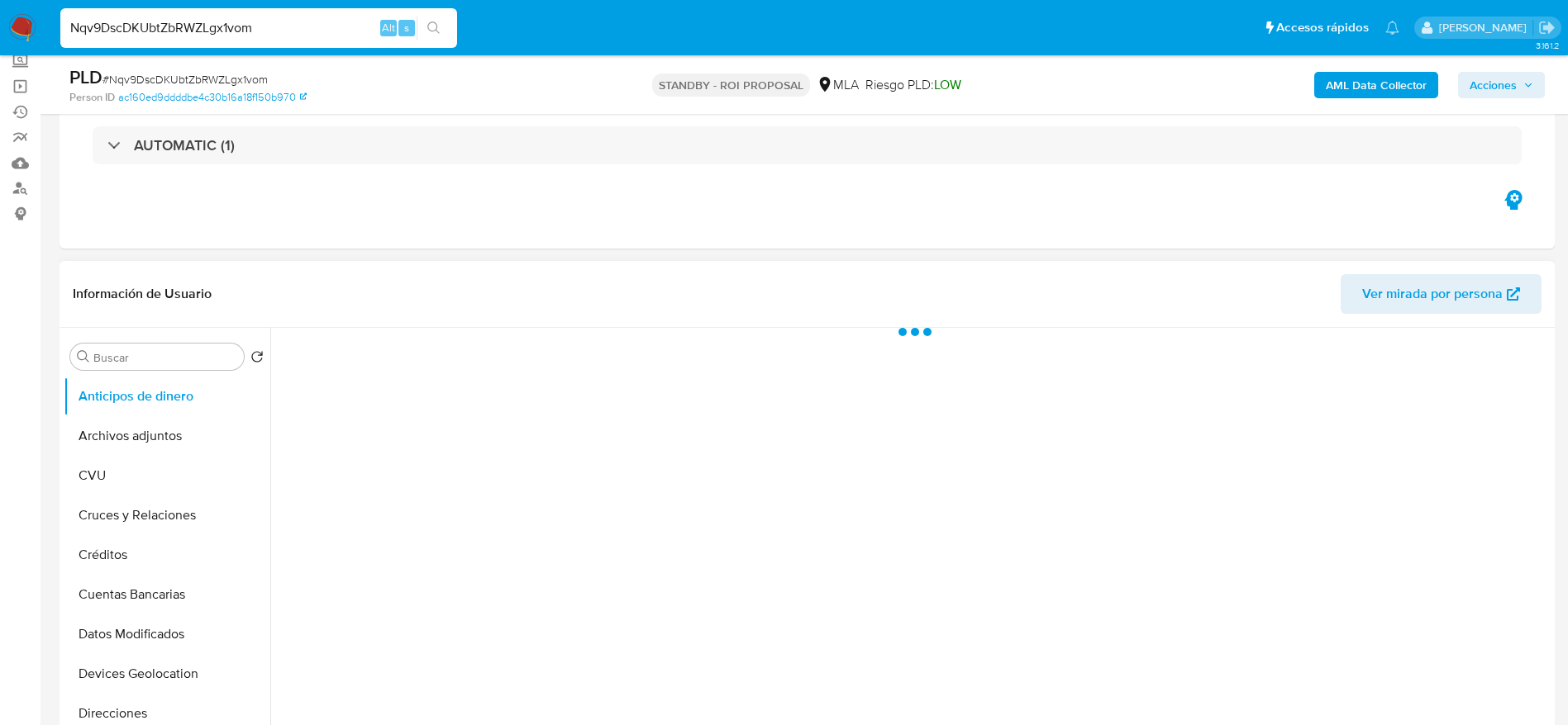
scroll to position [124, 0]
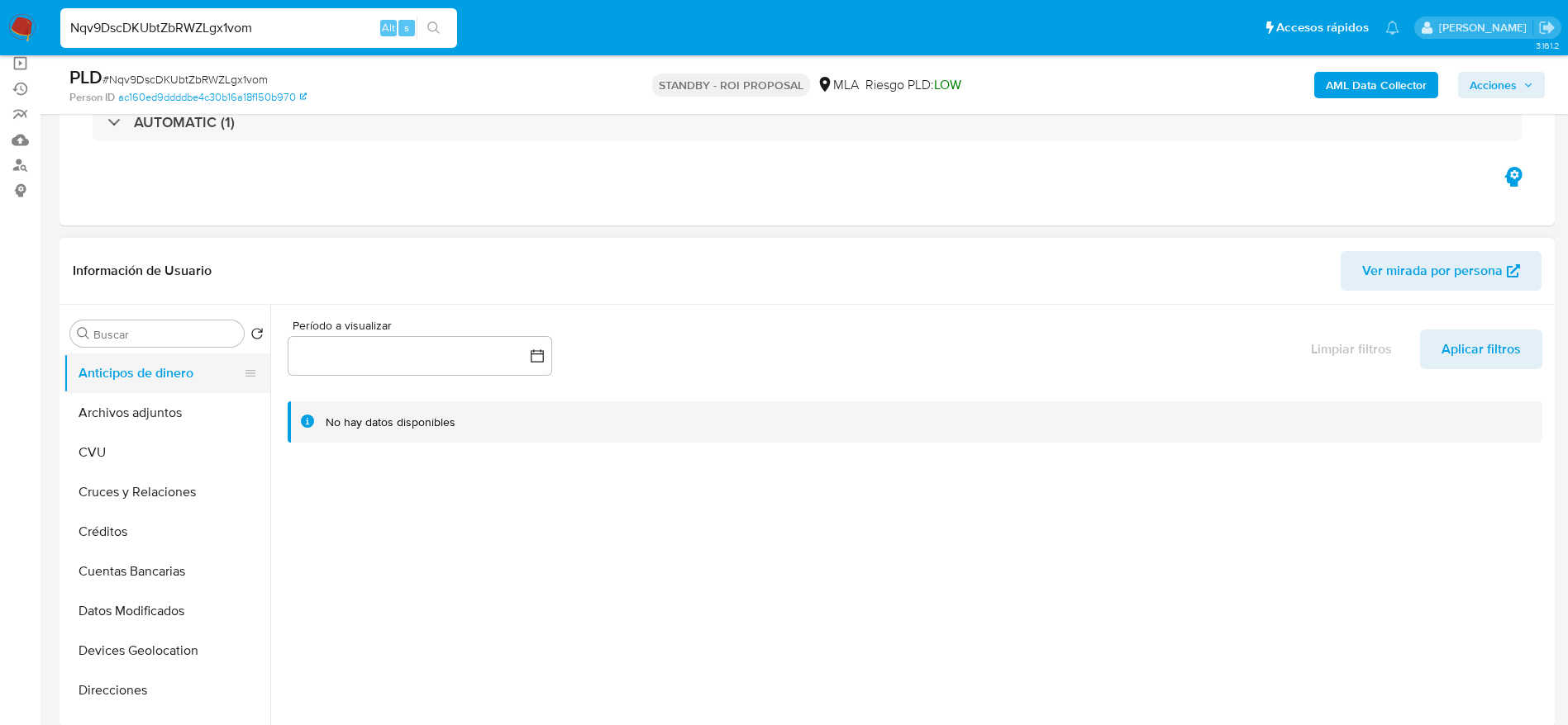
click at [121, 388] on button "Anticipos de dinero" at bounding box center [160, 373] width 193 height 40
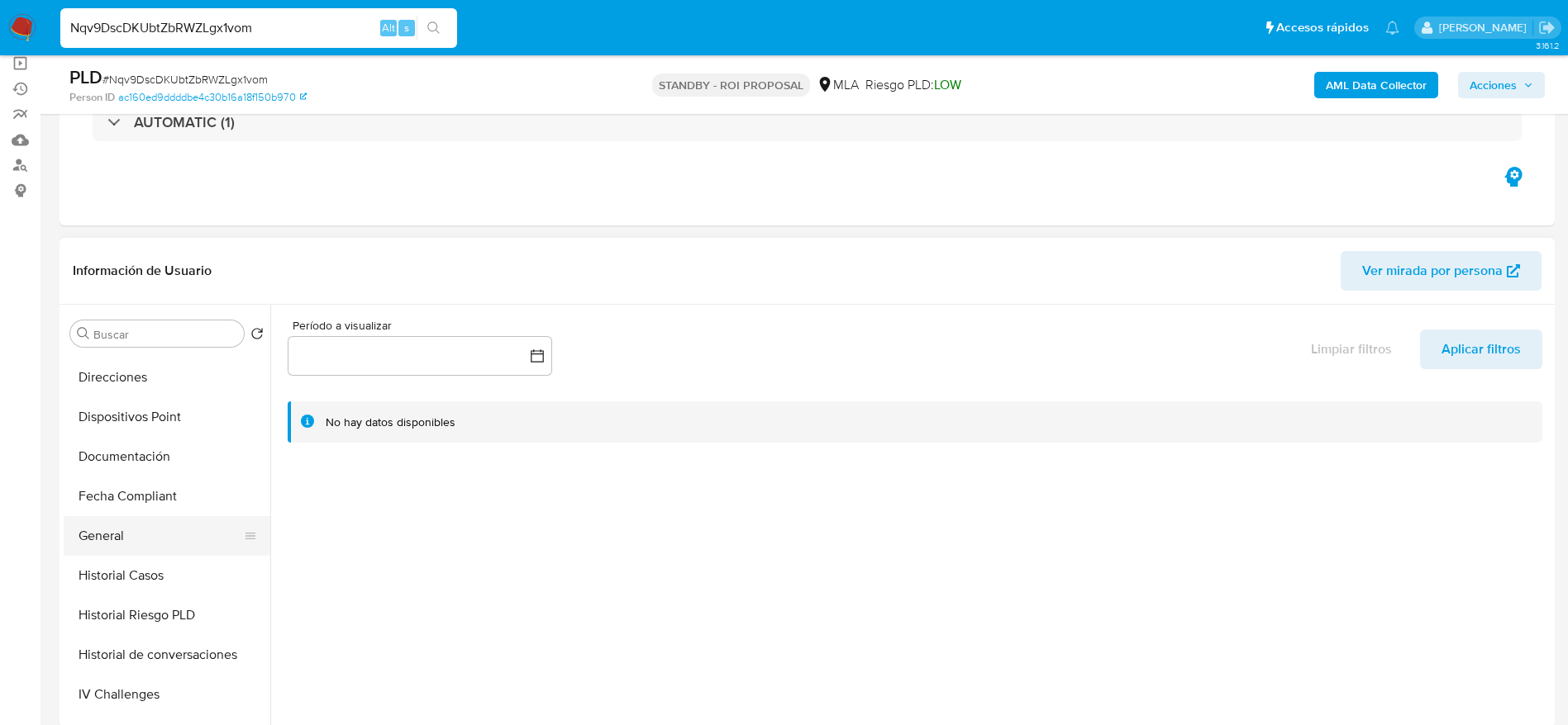
scroll to position [371, 0]
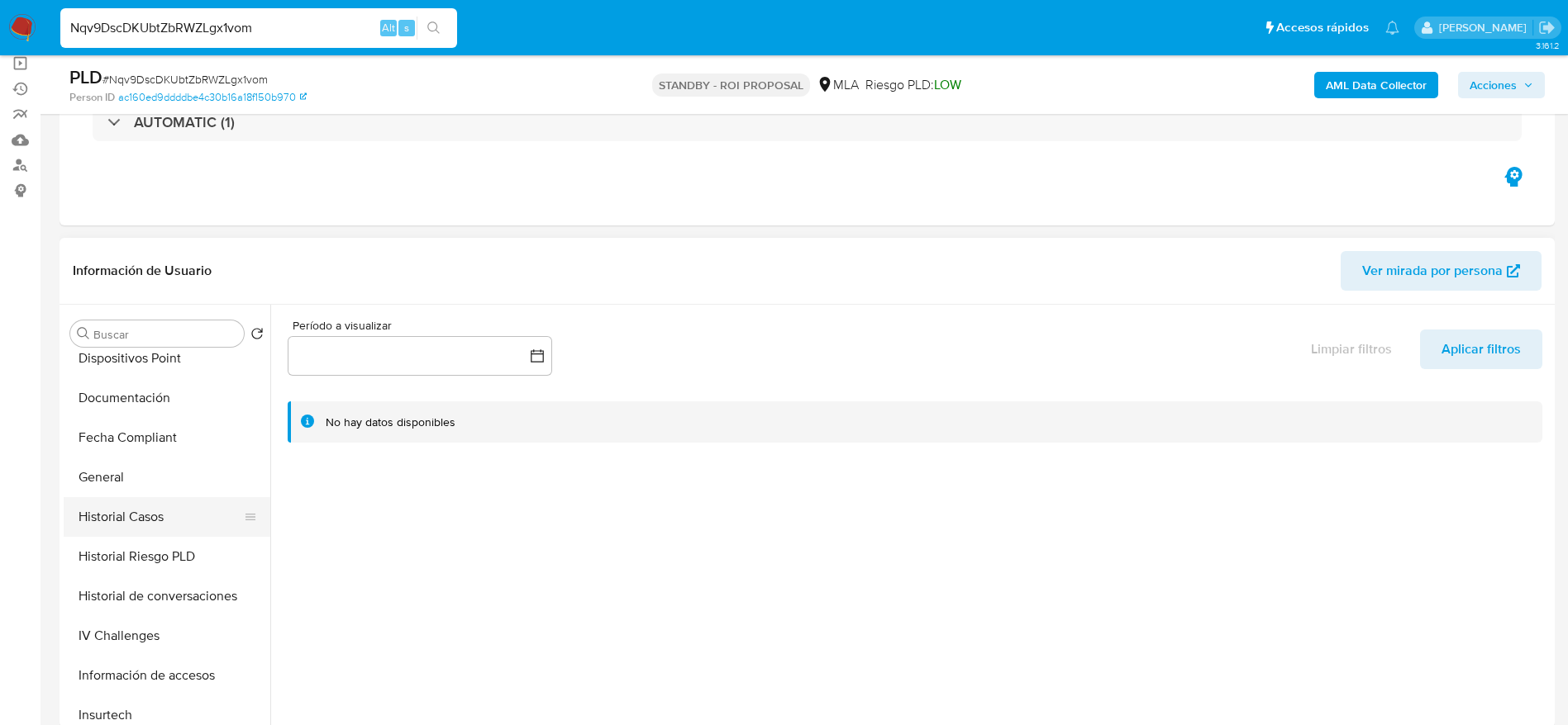
click at [149, 517] on button "Historial Casos" at bounding box center [160, 517] width 193 height 40
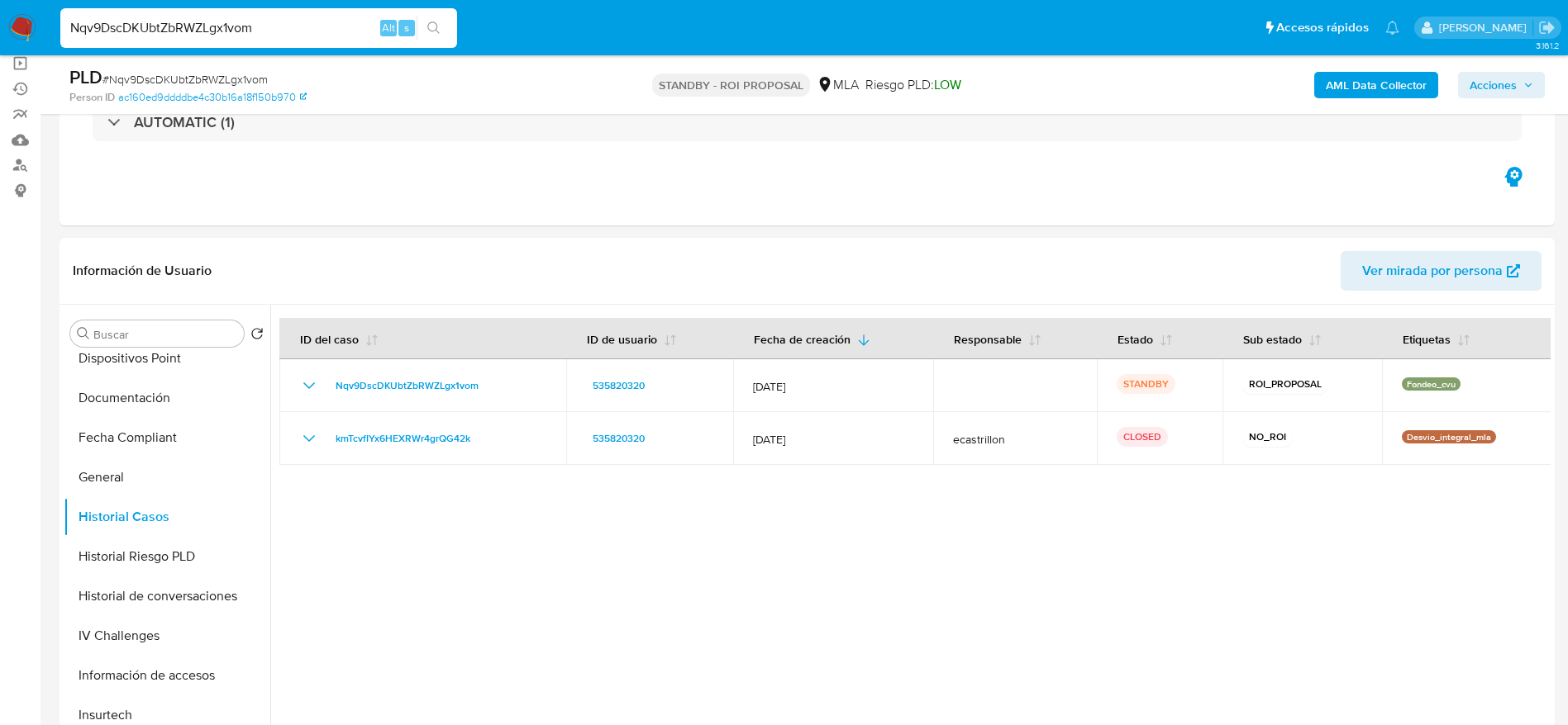
click at [291, 36] on input "Nqv9DscDKUbtZbRWZLgx1vom" at bounding box center [258, 27] width 396 height 22
paste input "GtUGgSSWY2lrjYebFFffBehT"
type input "GtUGgSSWY2lrjYebFFffBehT"
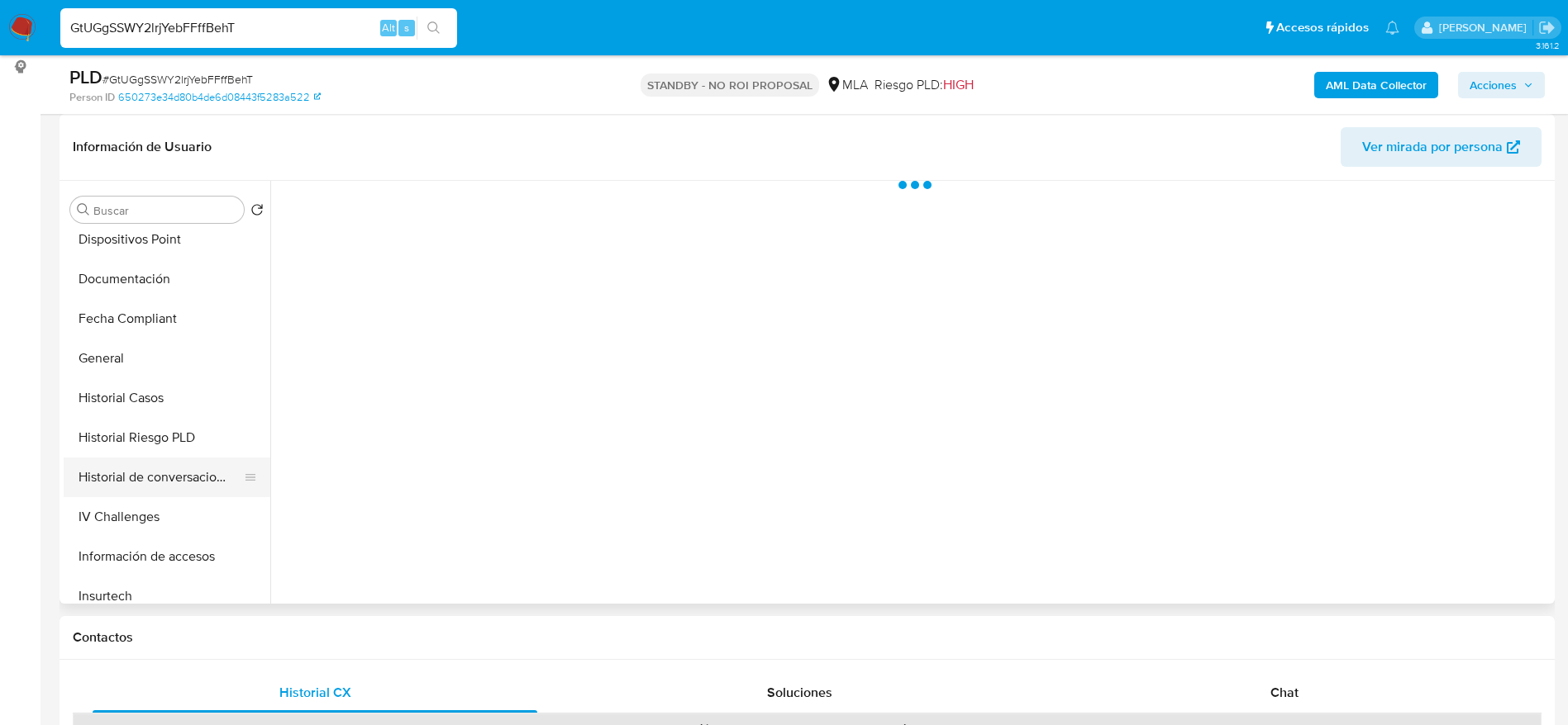
scroll to position [371, 0]
select select "10"
click at [96, 342] on button "General" at bounding box center [160, 354] width 193 height 40
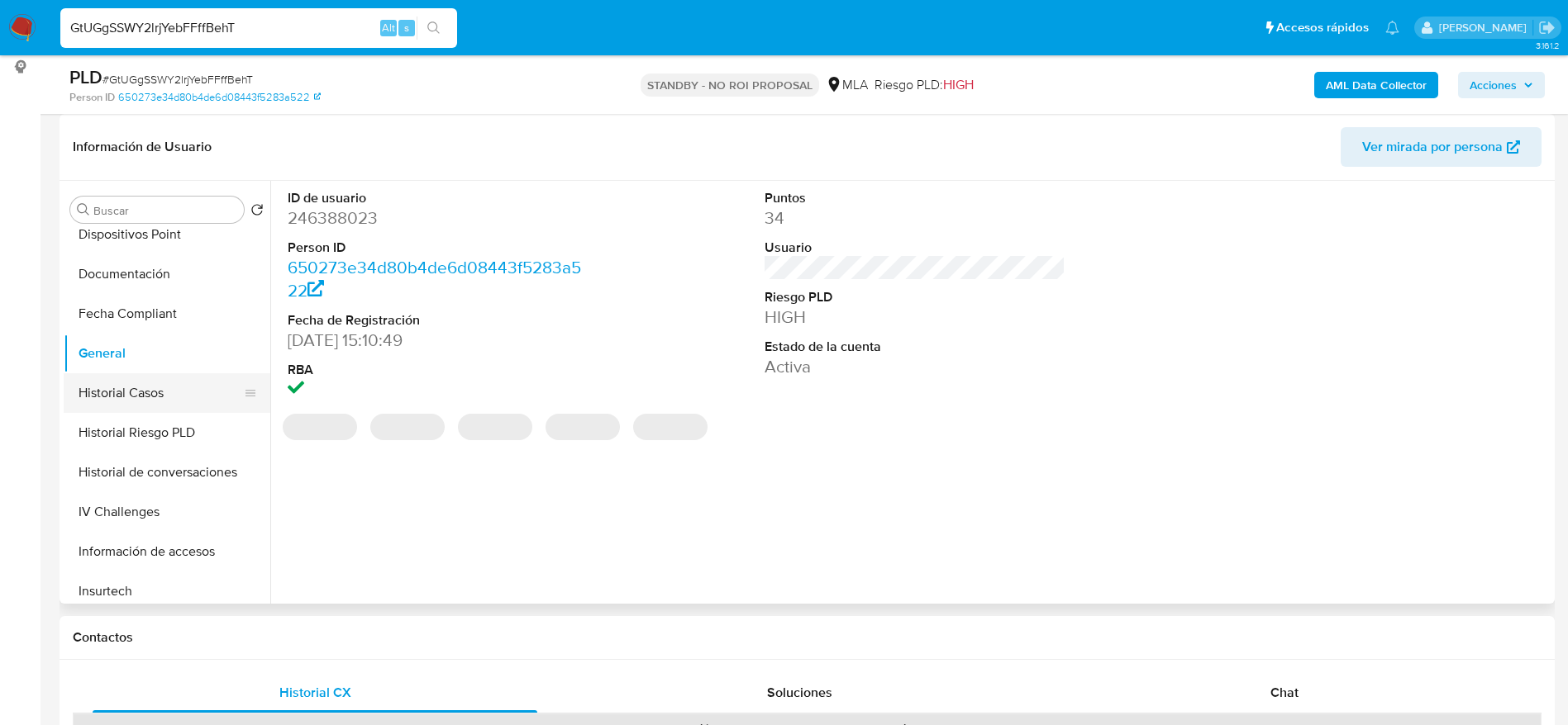
click at [114, 389] on button "Historial Casos" at bounding box center [160, 393] width 193 height 40
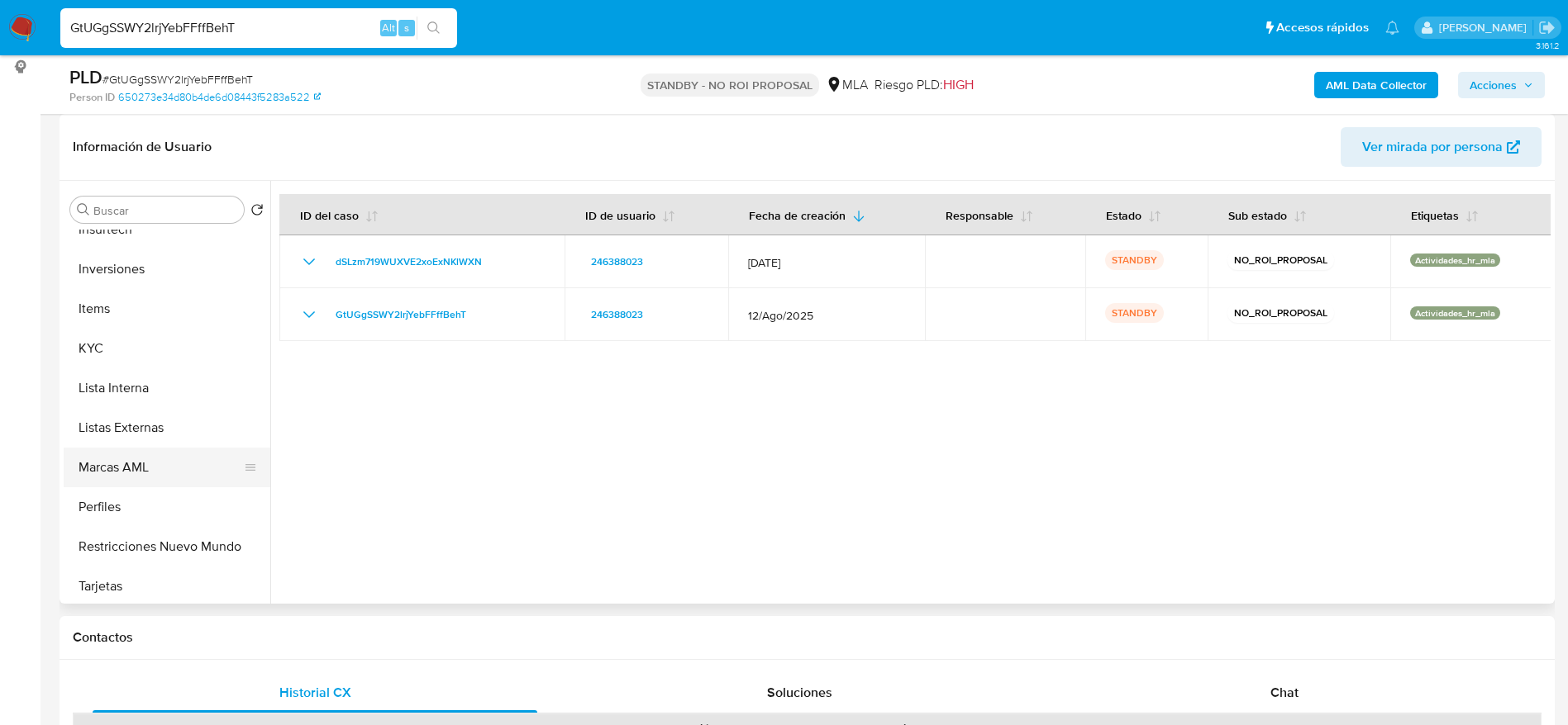
scroll to position [744, 0]
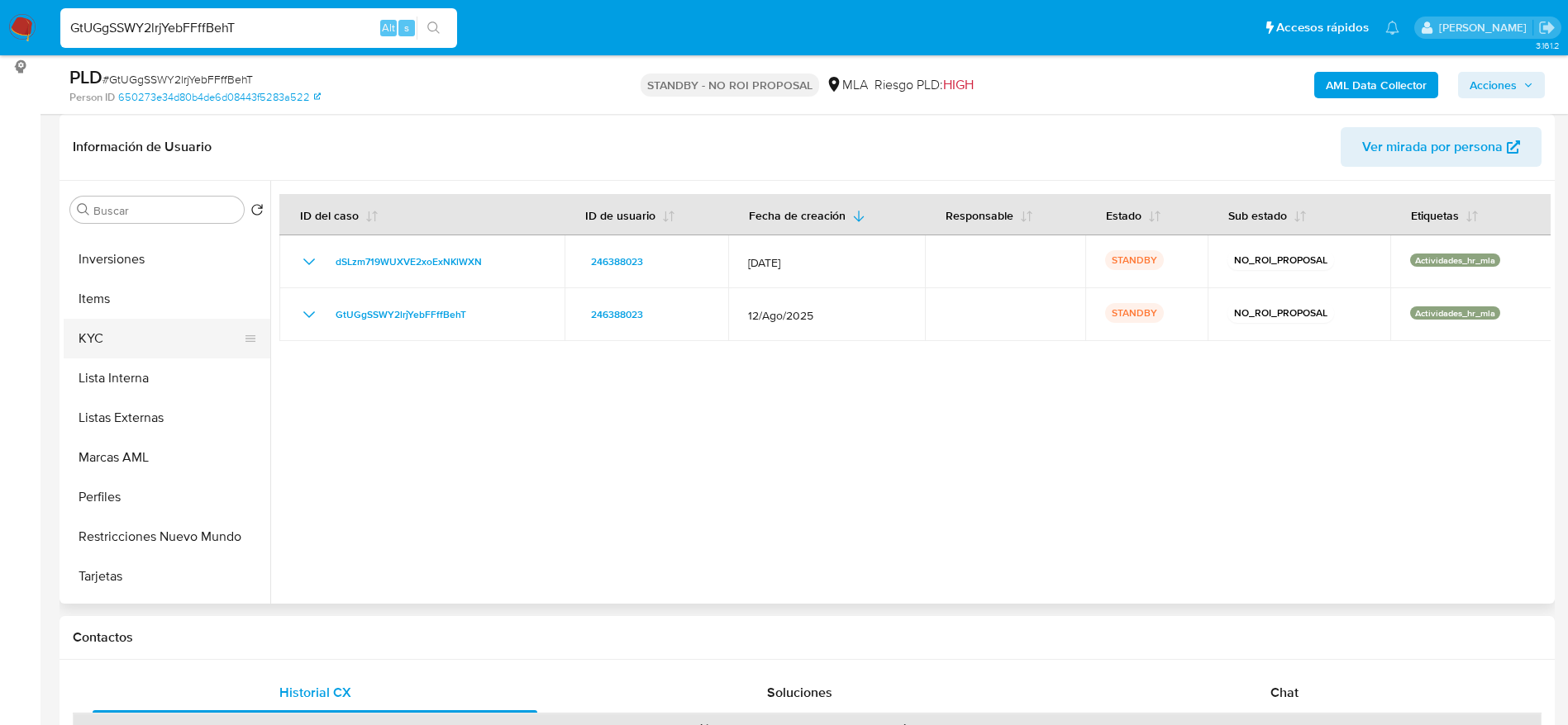
click at [96, 332] on button "KYC" at bounding box center [160, 338] width 193 height 40
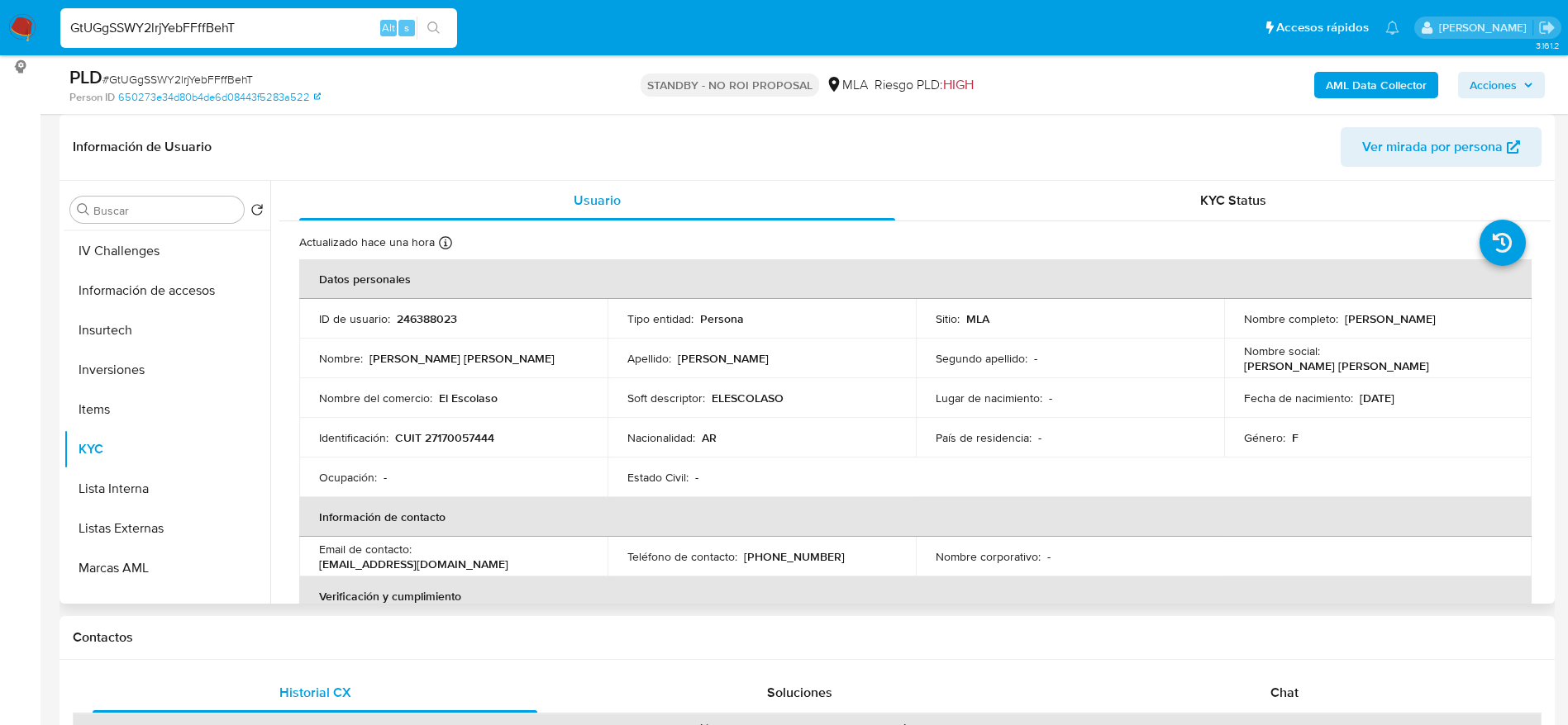
scroll to position [495, 0]
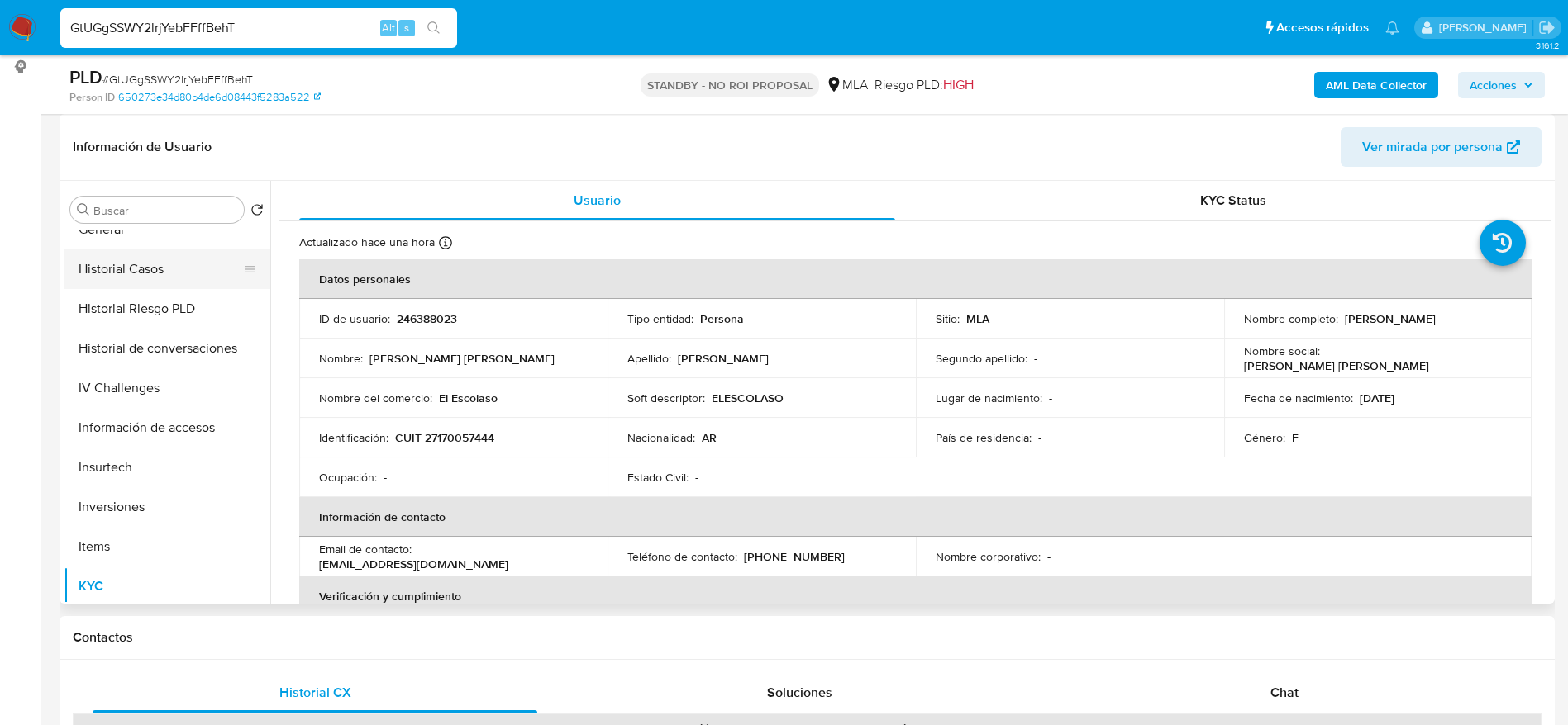
click at [113, 274] on button "Historial Casos" at bounding box center [160, 269] width 193 height 40
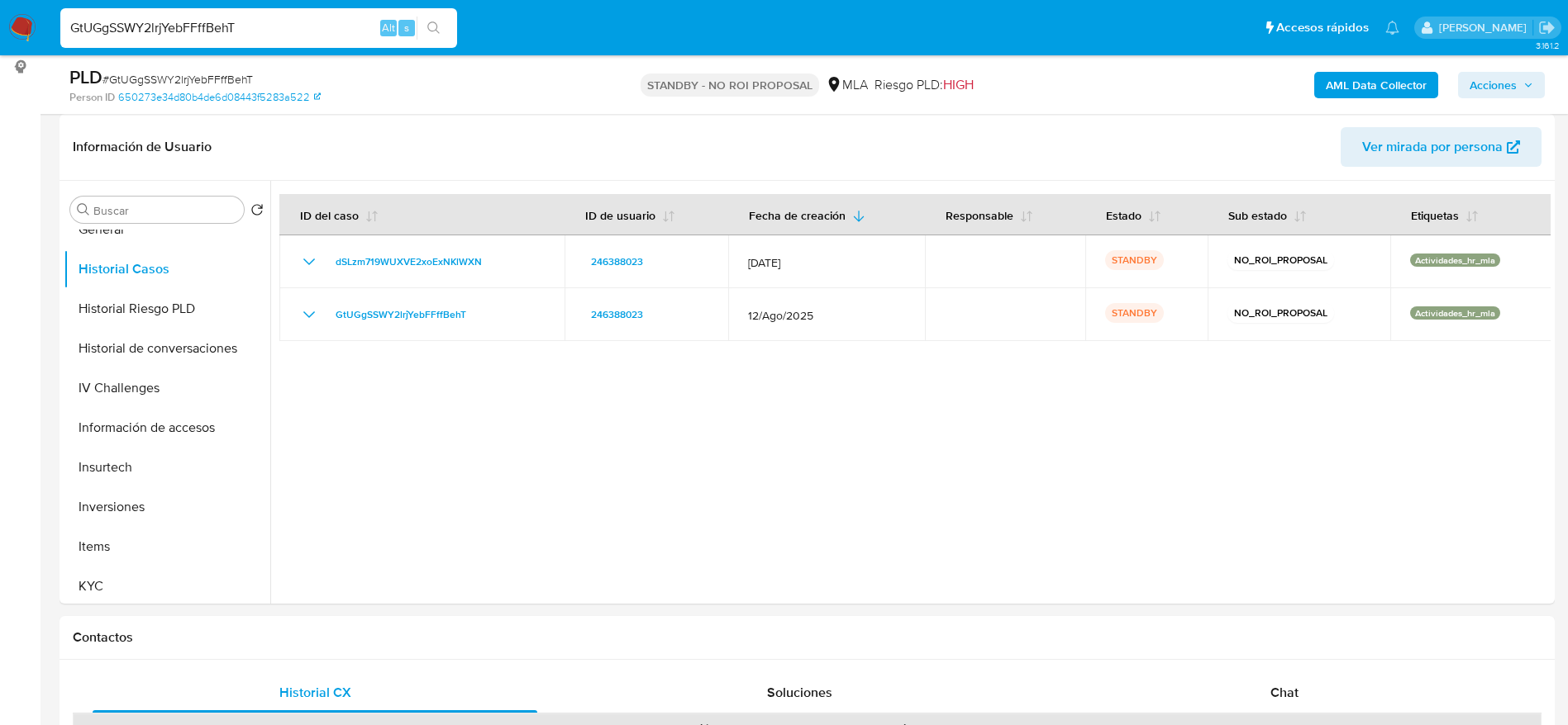
click at [279, 30] on input "GtUGgSSWY2lrjYebFFffBehT" at bounding box center [258, 27] width 396 height 22
paste input "PLJ2AuZSftPk6GJmbsZkrxSm"
type input "PLJ2AuZSftPk6GJmbsZkrxSm"
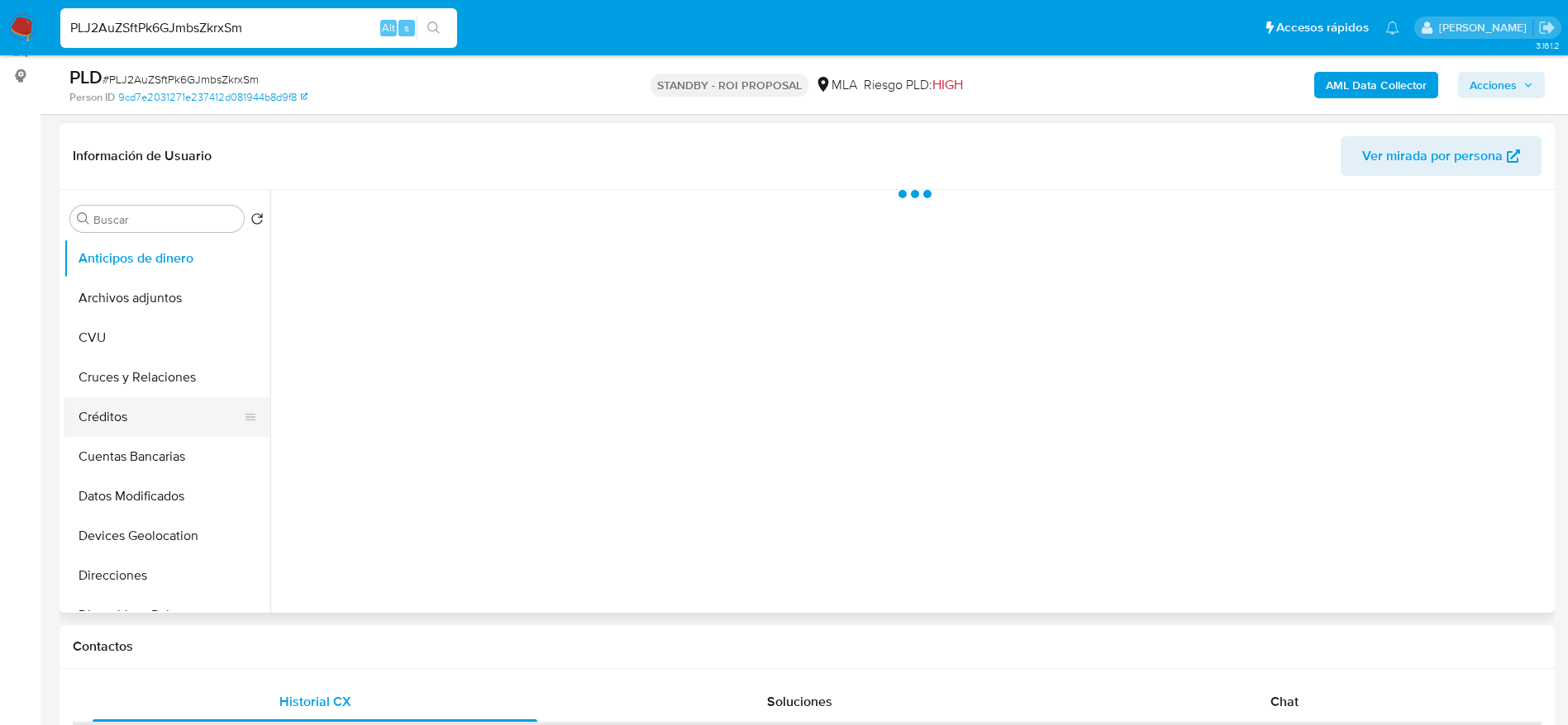
scroll to position [248, 0]
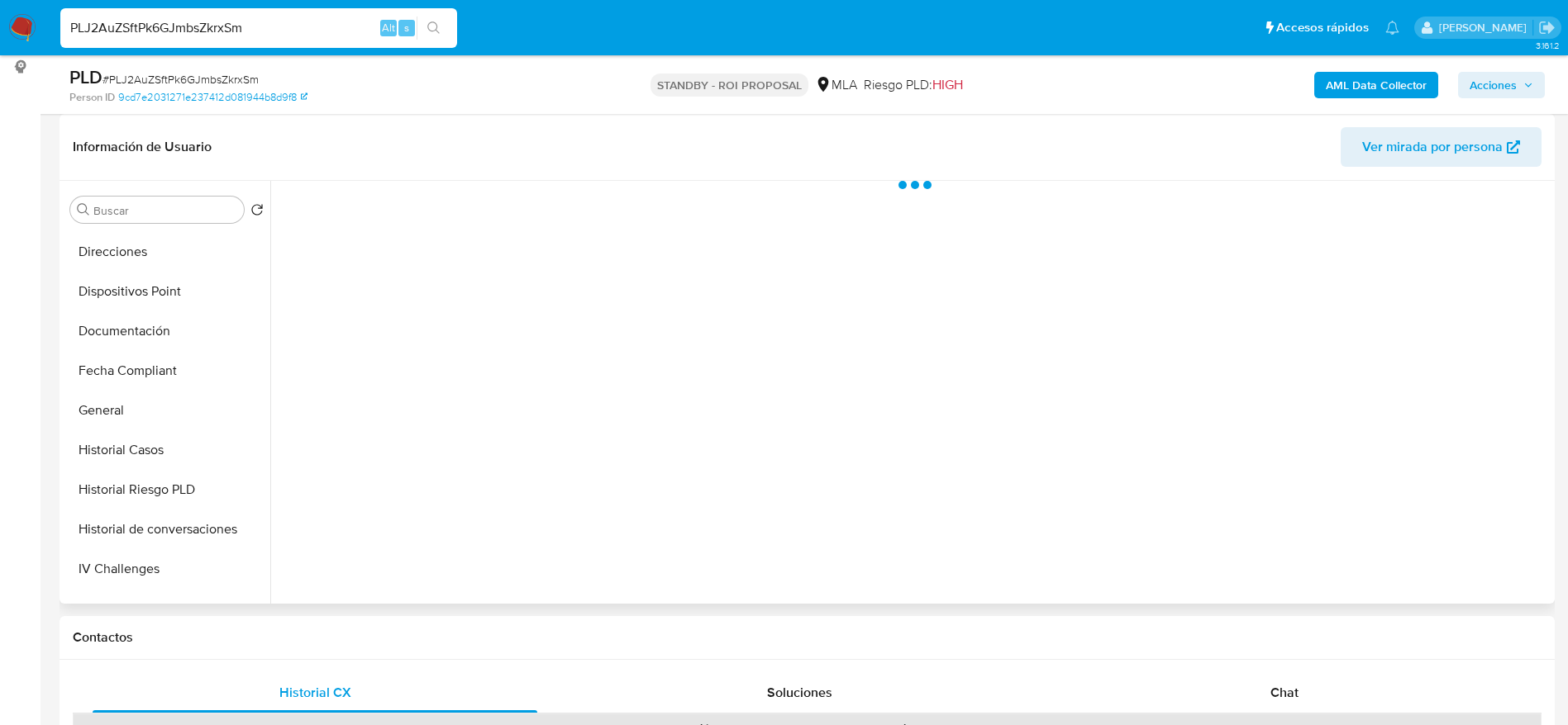
select select "10"
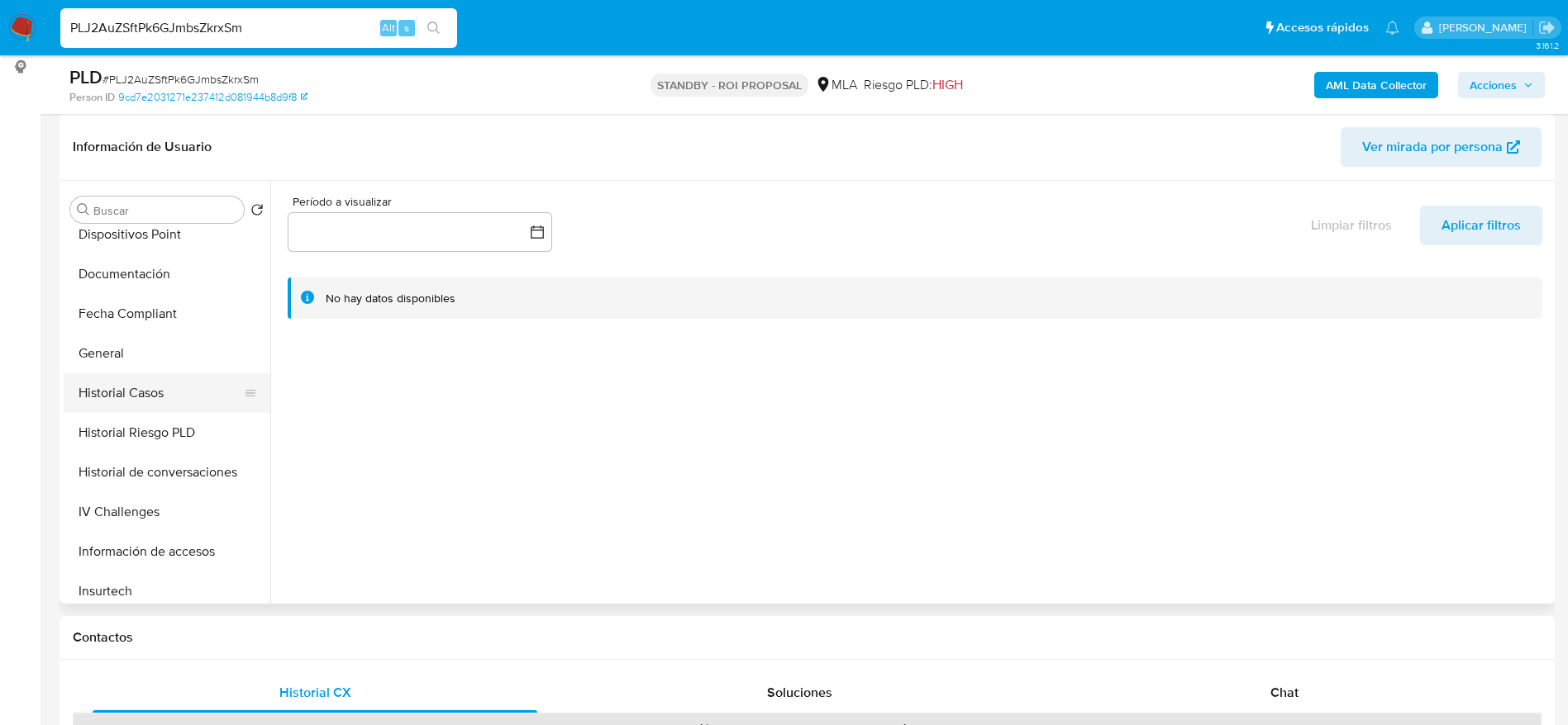
click at [151, 384] on button "Historial Casos" at bounding box center [160, 393] width 193 height 40
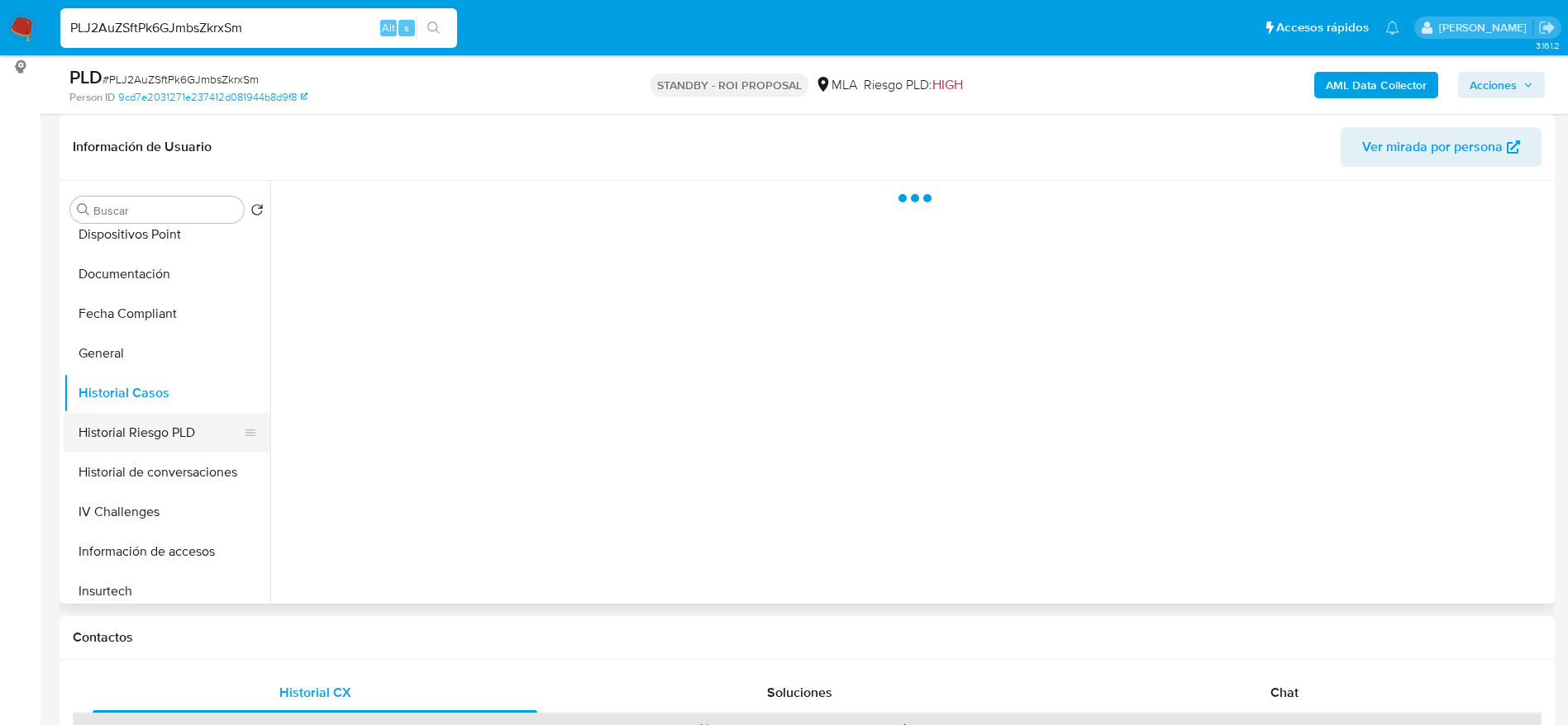
scroll to position [619, 0]
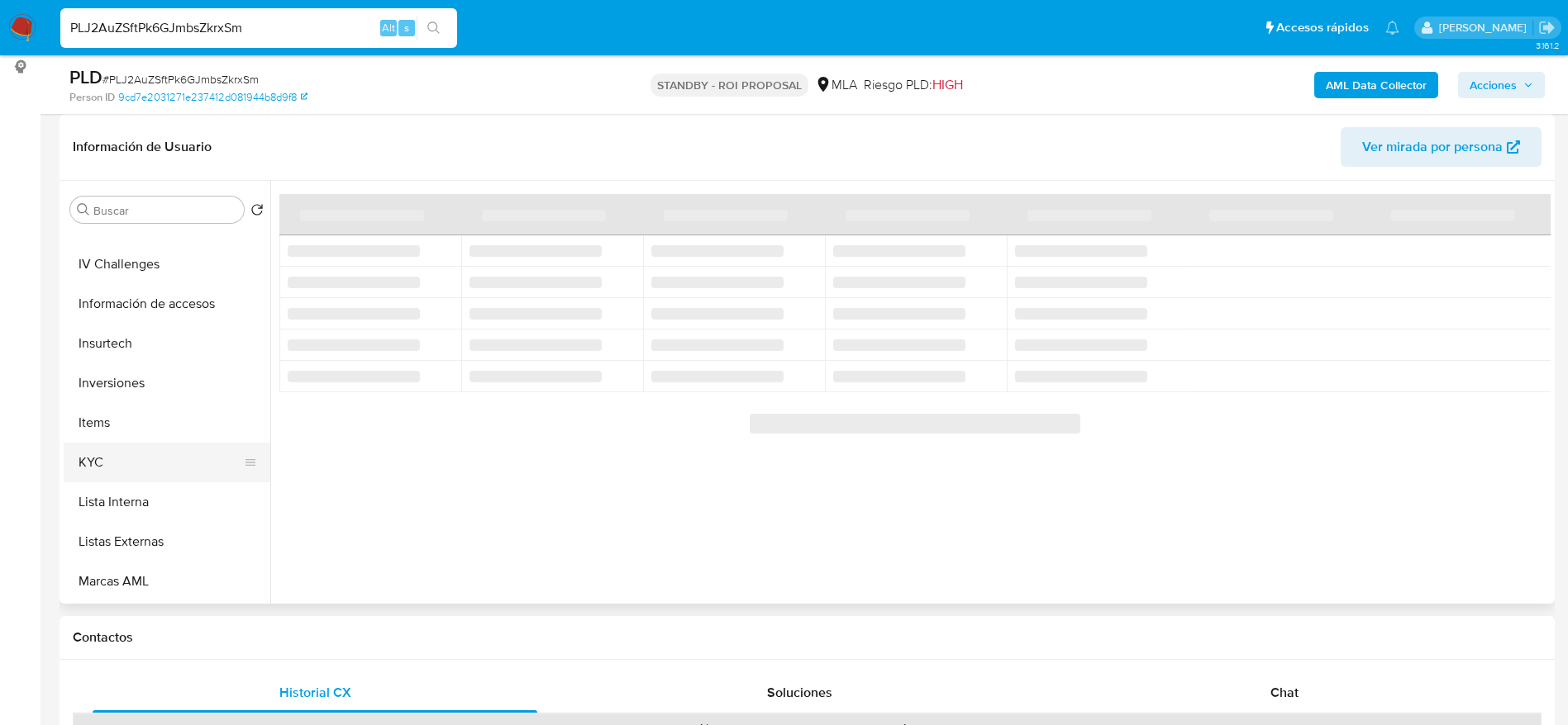
click at [121, 461] on button "KYC" at bounding box center [160, 462] width 193 height 40
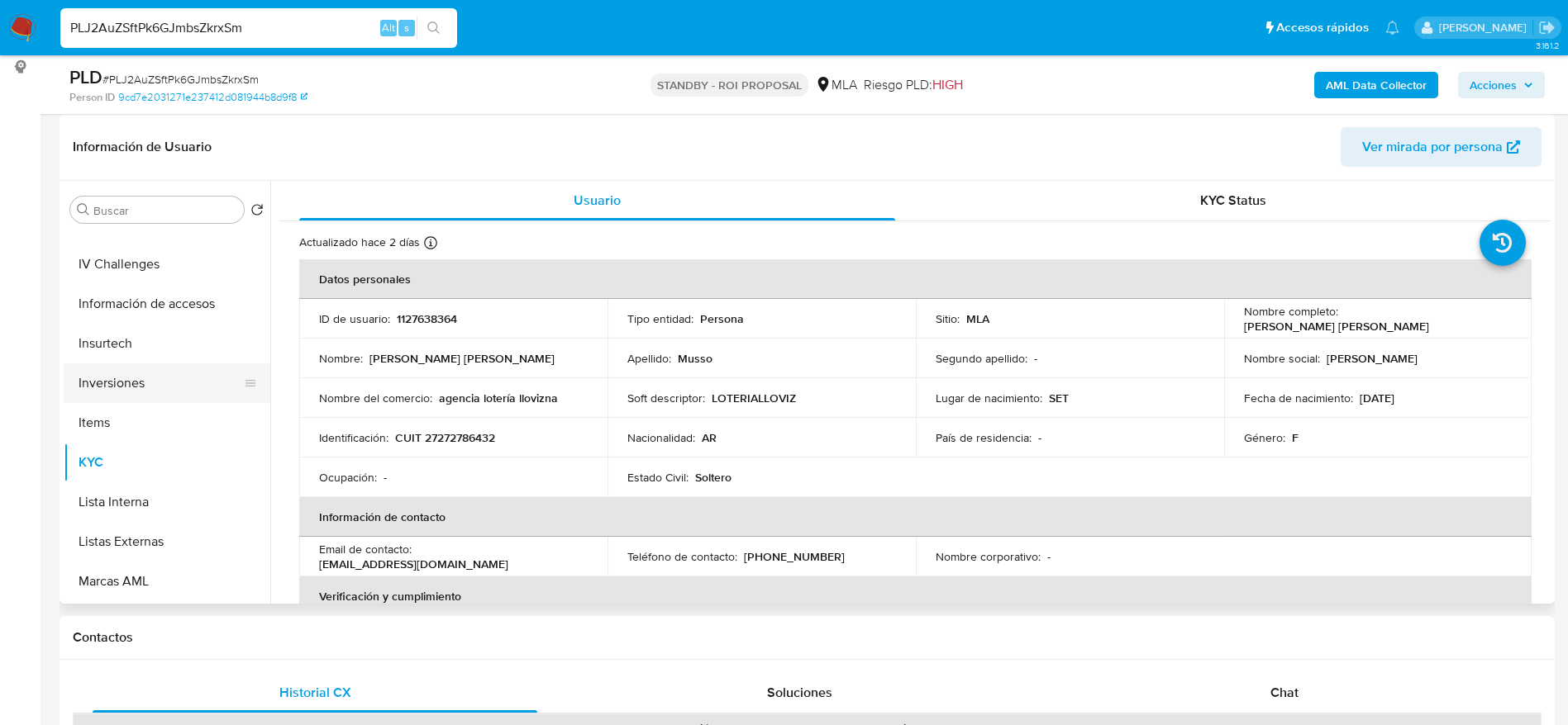
scroll to position [371, 0]
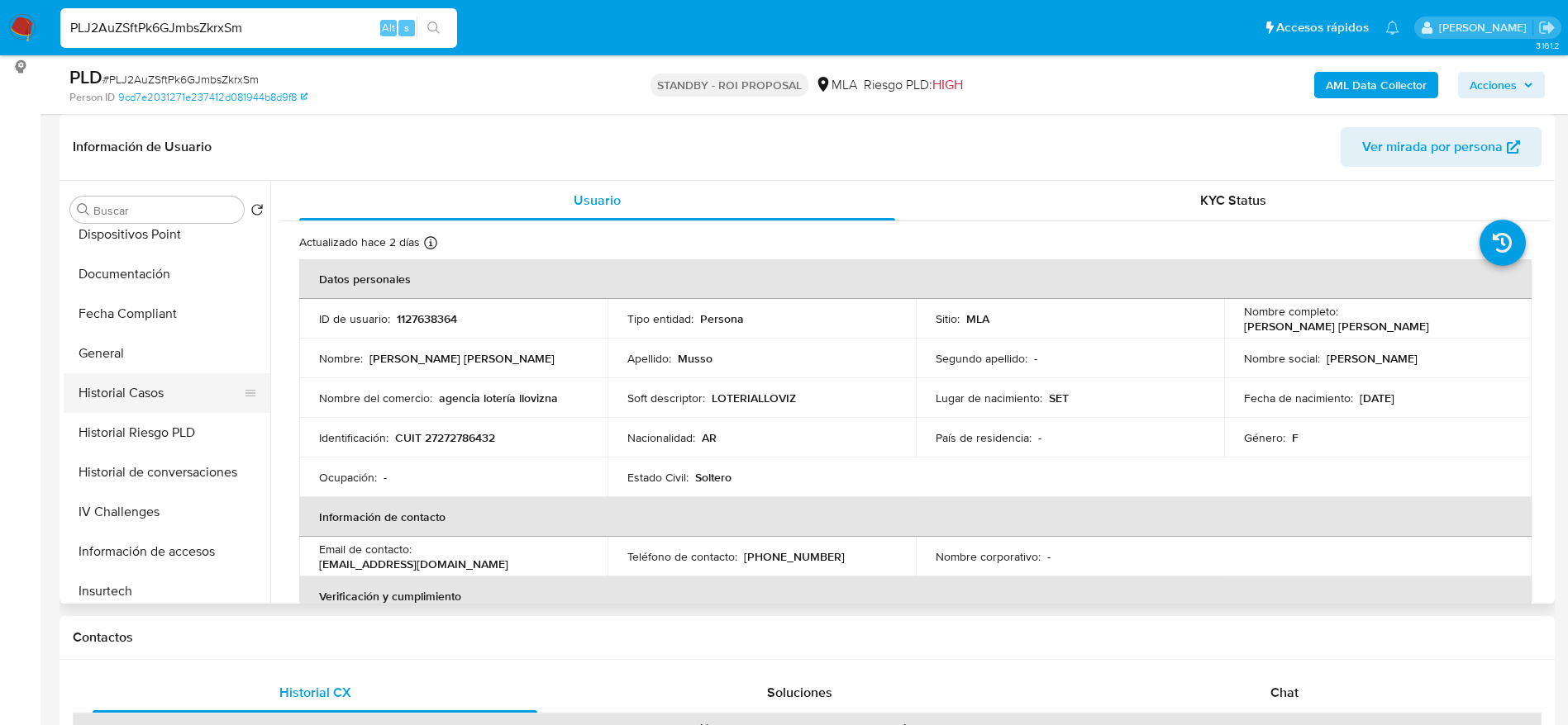
click at [114, 380] on button "Historial Casos" at bounding box center [160, 393] width 193 height 40
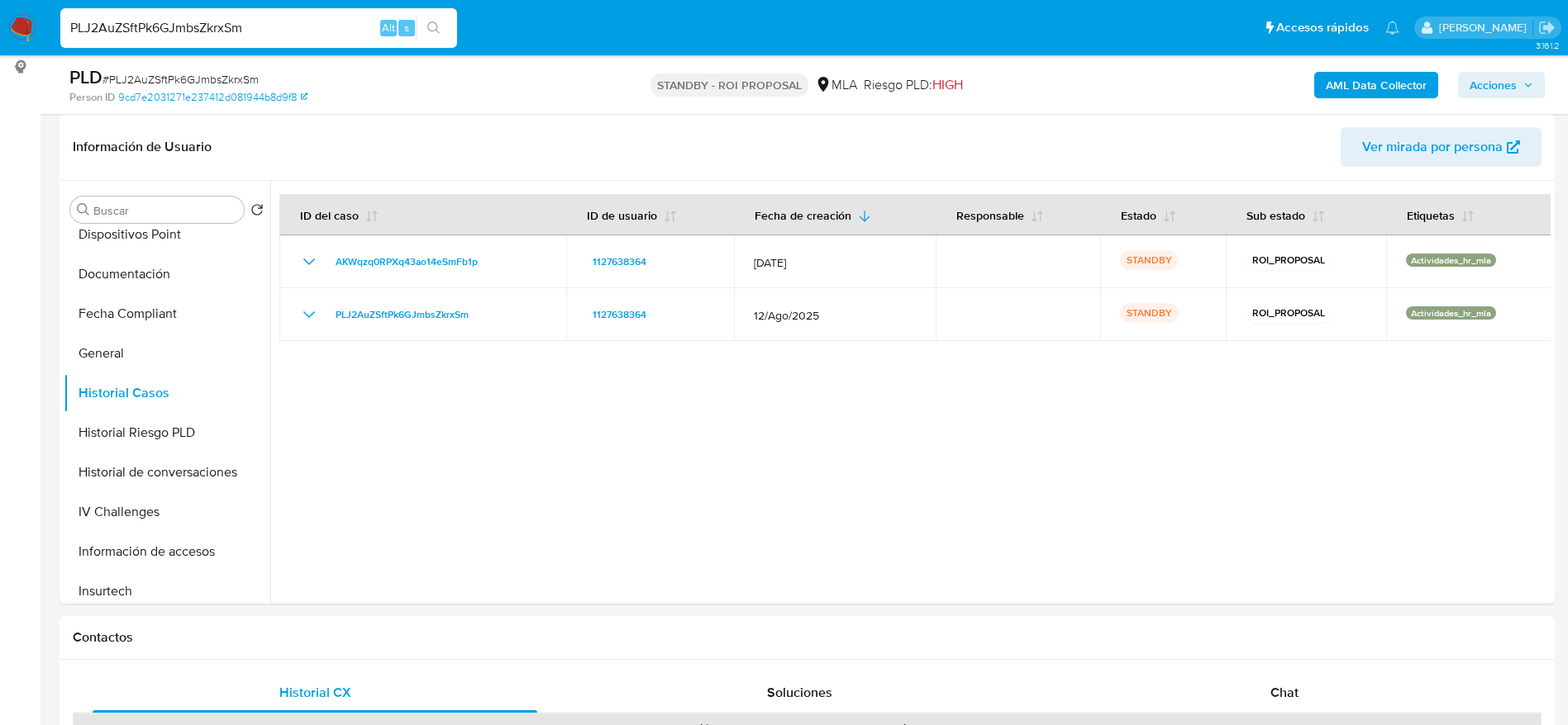
click at [263, 23] on input "PLJ2AuZSftPk6GJmbsZkrxSm" at bounding box center [258, 27] width 396 height 22
paste input "YKLnaT5c4YRBq92E5vKx4iKO"
type input "YKLnaT5c4YRBq92E5vKx4iKO"
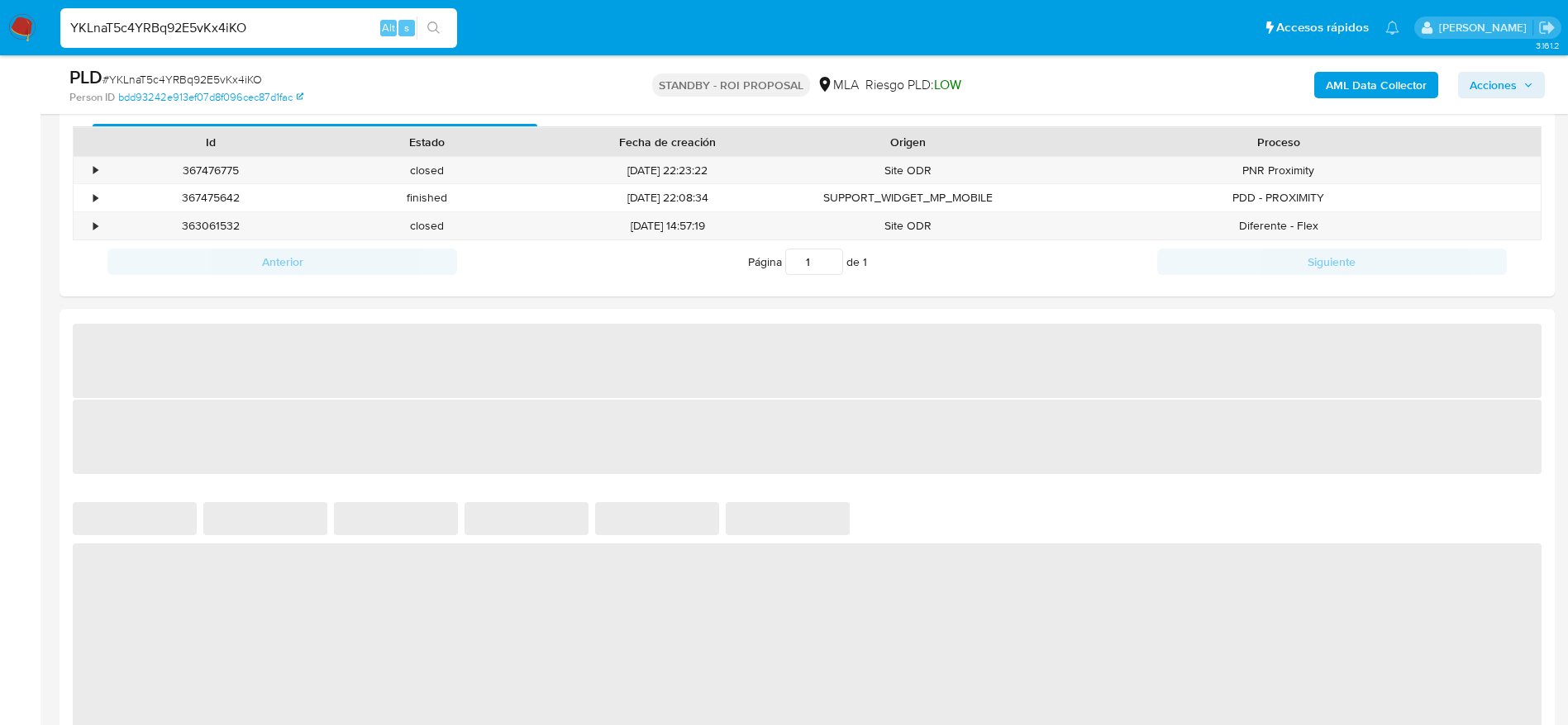
select select "10"
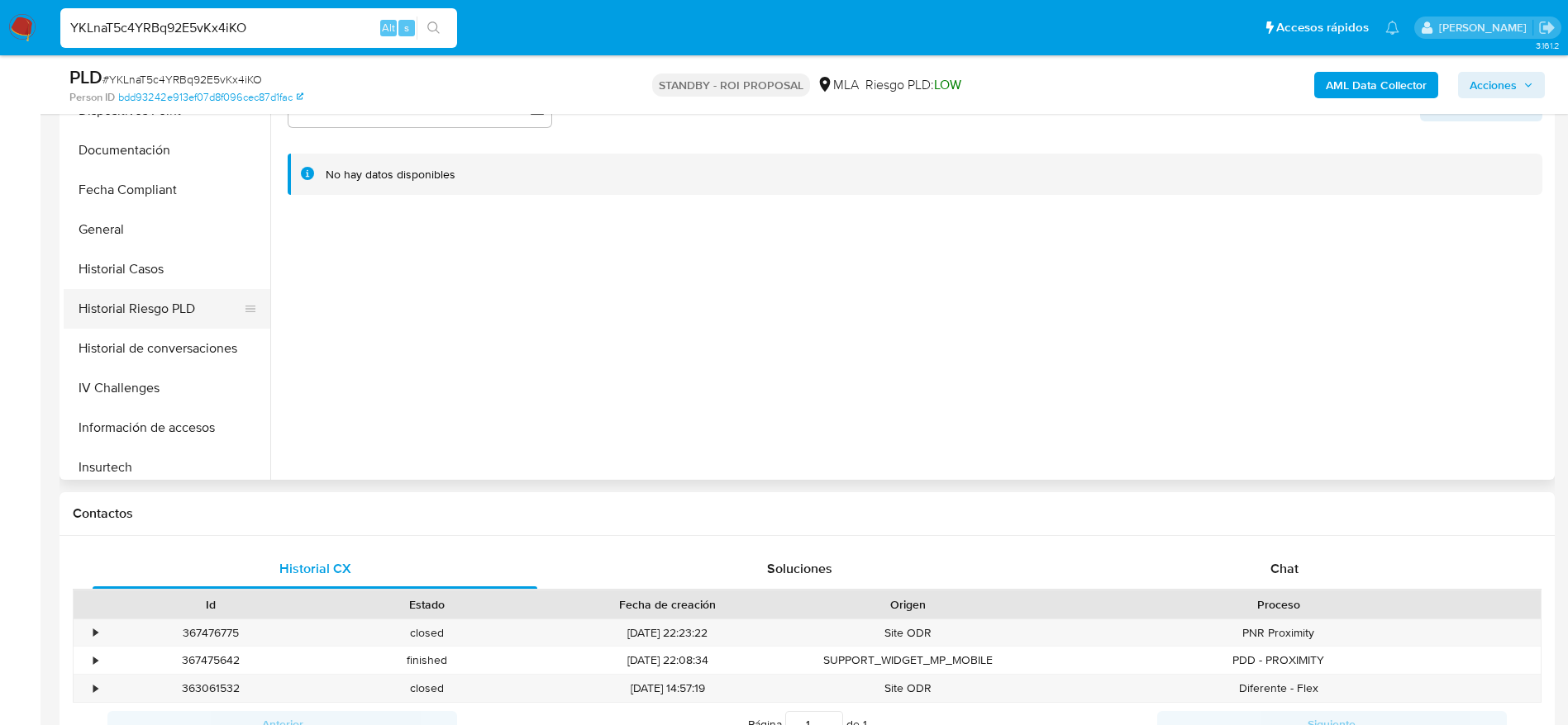
scroll to position [744, 0]
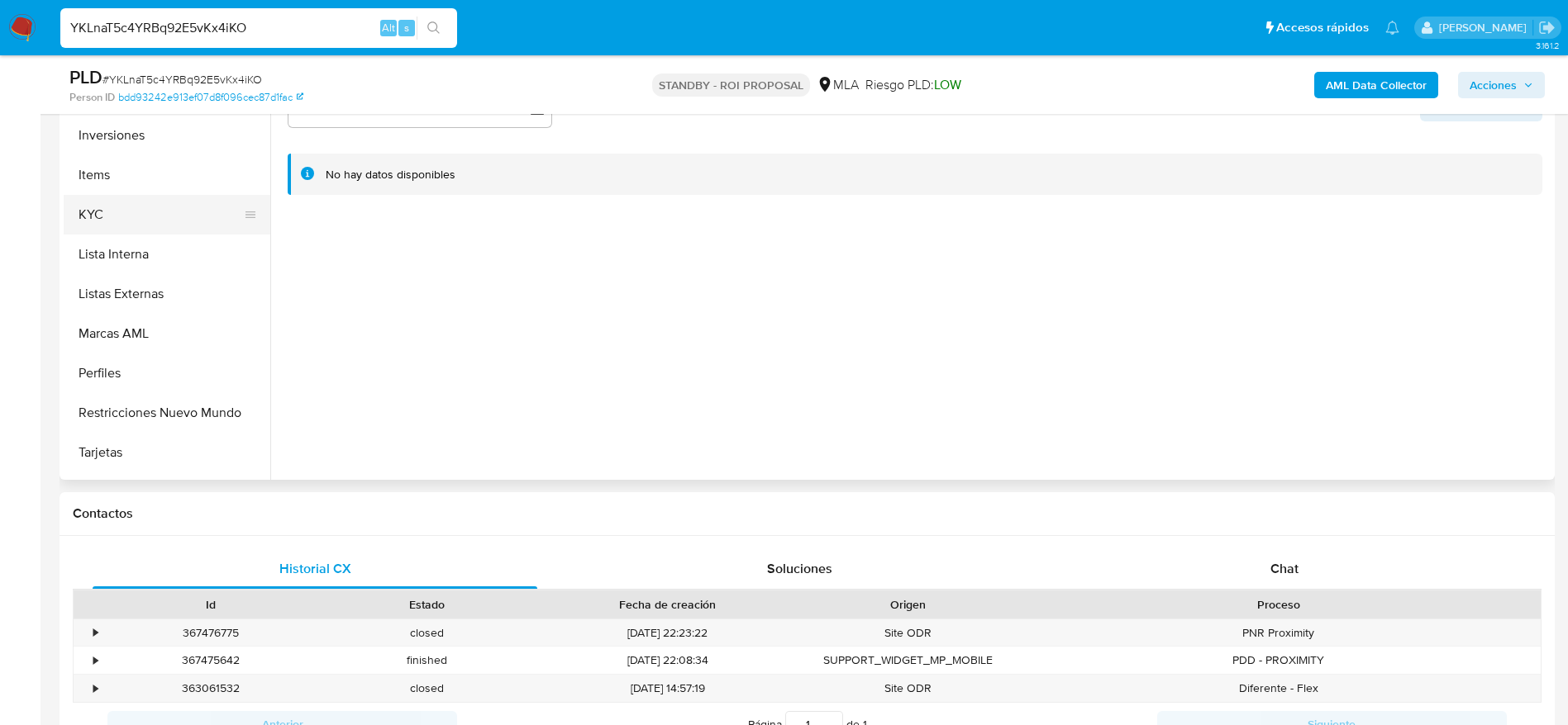
click at [101, 200] on button "KYC" at bounding box center [160, 215] width 193 height 40
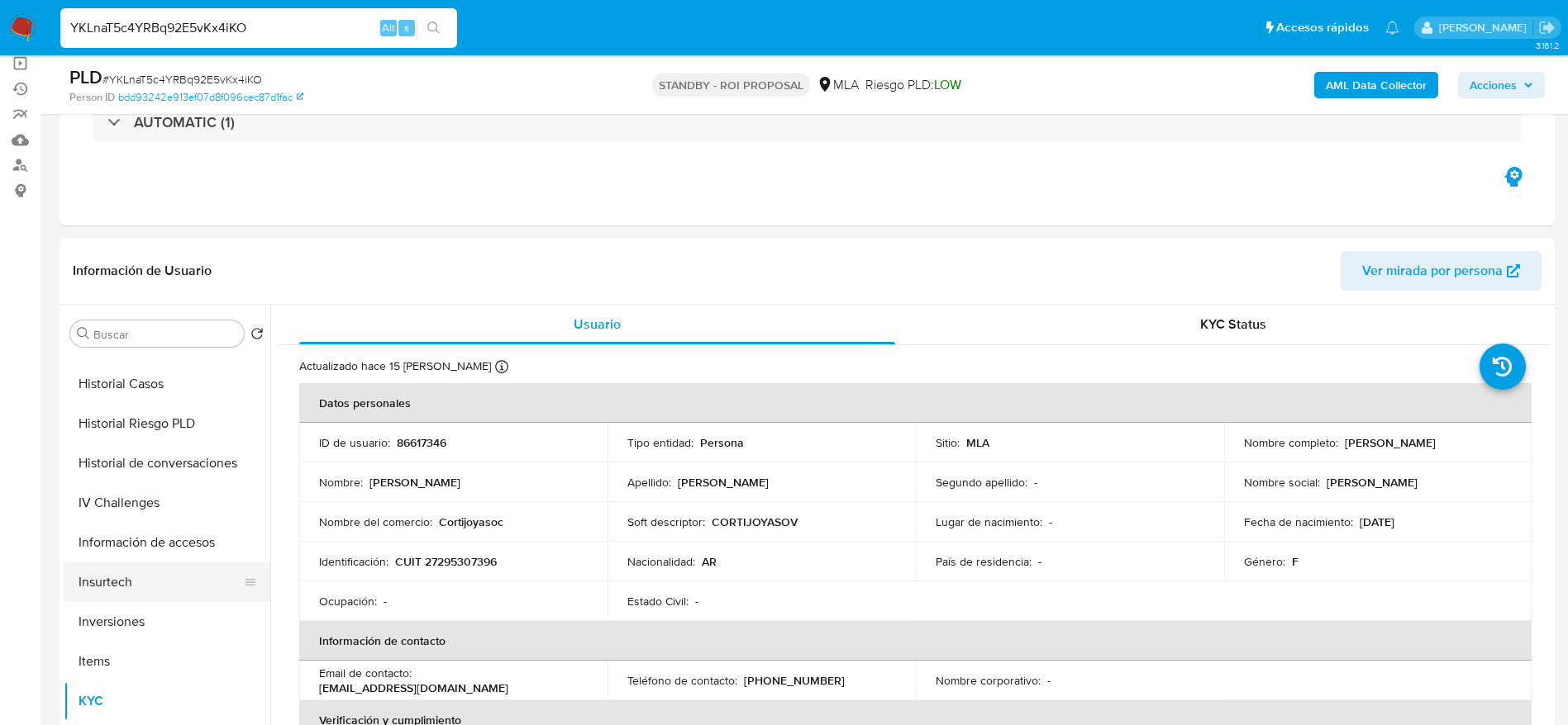
scroll to position [485, 0]
